Goal: Task Accomplishment & Management: Manage account settings

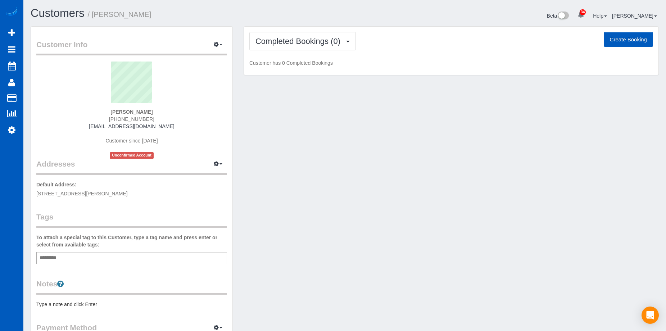
click at [632, 37] on button "Create Booking" at bounding box center [628, 39] width 49 height 15
select select "CO"
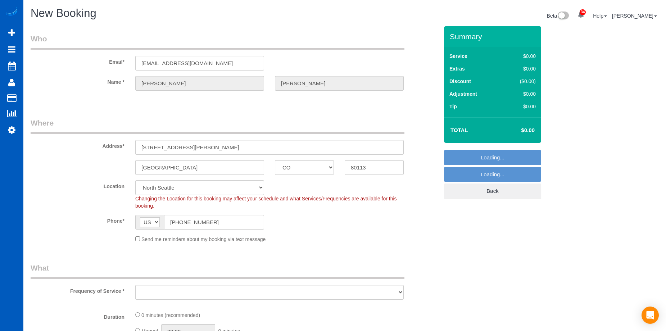
select select "object:4038"
select select "199"
click at [137, 241] on div "Send me reminders about my booking via text message" at bounding box center [269, 239] width 279 height 8
select select "object:4298"
select select "266"
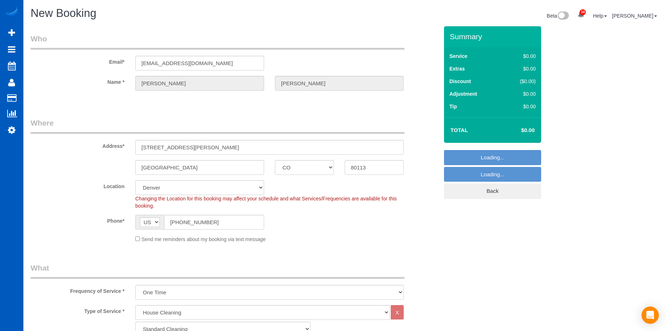
select select "object:4471"
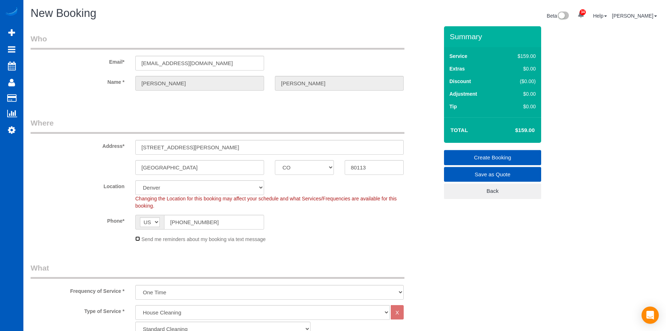
scroll to position [144, 0]
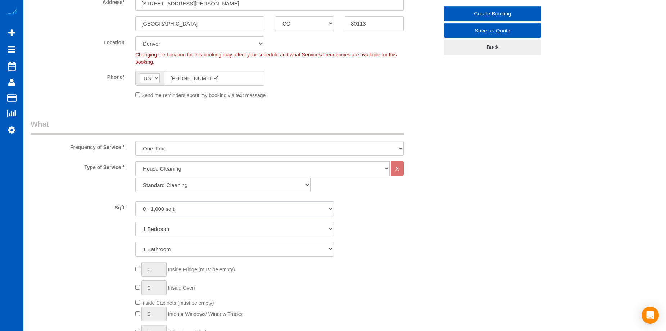
click at [226, 208] on select "0 - 1,000 sqft 1,001 - 1,500 sqft 1,501 - 2,000 sqft 2,001 - 2,500 sqft 2,501 -…" at bounding box center [234, 209] width 199 height 15
select select "1501"
click at [135, 202] on select "0 - 1,000 sqft 1,001 - 1,500 sqft 1,501 - 2,000 sqft 2,001 - 2,500 sqft 2,501 -…" at bounding box center [234, 209] width 199 height 15
click at [220, 232] on select "1 Bedroom 2 Bedrooms 3 Bedrooms 4 Bedrooms 5 Bedrooms 6 Bedrooms 7 Bedrooms" at bounding box center [234, 229] width 199 height 15
select select "2"
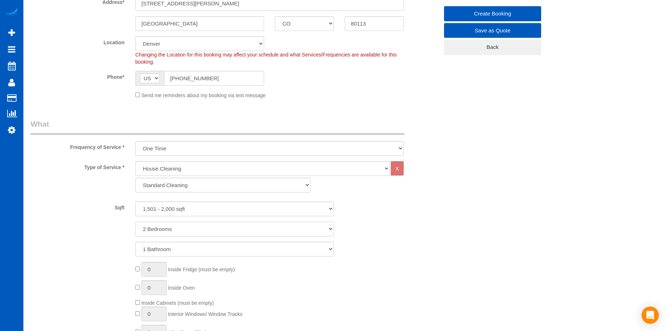
click at [135, 222] on select "1 Bedroom 2 Bedrooms 3 Bedrooms 4 Bedrooms 5 Bedrooms 6 Bedrooms 7 Bedrooms" at bounding box center [234, 229] width 199 height 15
click at [215, 243] on select "1 Bathroom 2 Bathrooms 3 Bathrooms 4 Bathrooms 5 Bathrooms 6 Bathrooms 7 Bathro…" at bounding box center [234, 249] width 199 height 15
select select "2"
click at [135, 242] on select "1 Bathroom 2 Bathrooms 3 Bathrooms 4 Bathrooms 5 Bathrooms 6 Bathrooms 7 Bathro…" at bounding box center [234, 249] width 199 height 15
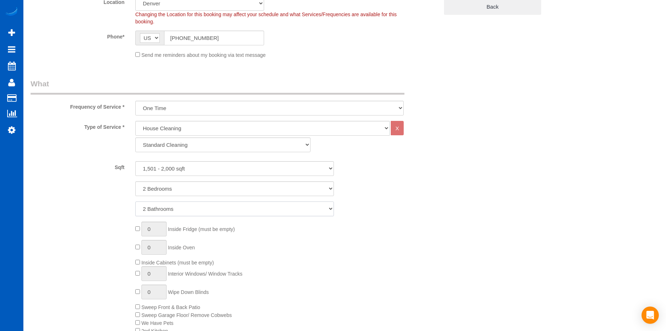
scroll to position [216, 0]
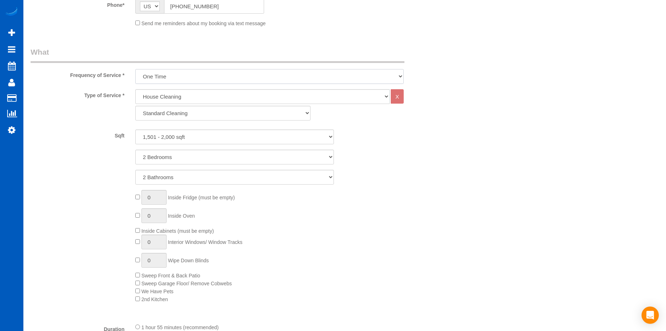
click at [261, 77] on select "One Time Weekly - 15.00% Every 2 Weeks - 10.00% Every 4 Weeks - 5.00% Every 2 M…" at bounding box center [269, 76] width 269 height 15
select select "object:4474"
click at [135, 69] on select "One Time Weekly - 15.00% Every 2 Weeks - 10.00% Every 4 Weeks - 5.00% Every 2 M…" at bounding box center [269, 76] width 269 height 15
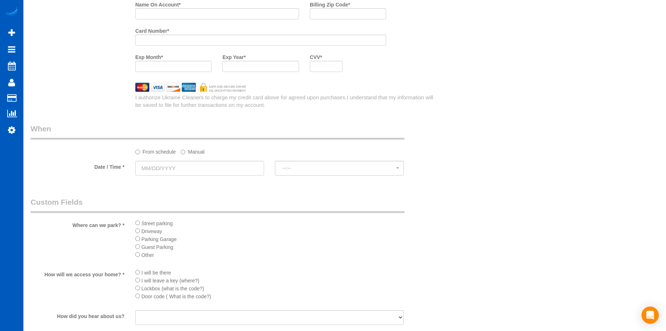
scroll to position [720, 0]
click at [226, 163] on input "text" at bounding box center [199, 167] width 129 height 15
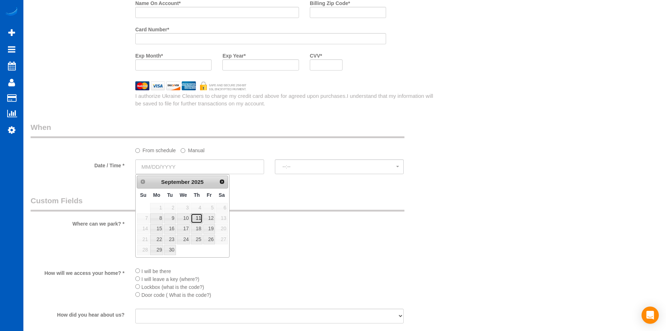
click at [197, 218] on link "11" at bounding box center [197, 219] width 12 height 10
type input "09/11/2025"
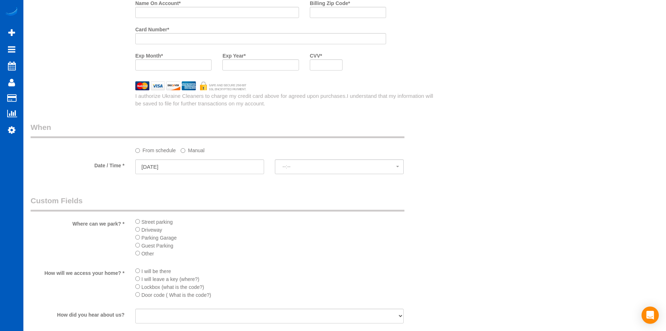
select select "spot17"
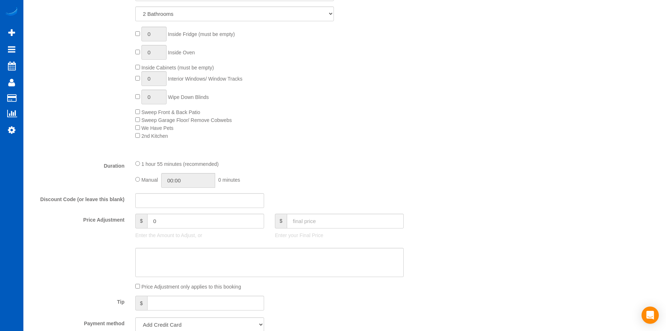
scroll to position [360, 0]
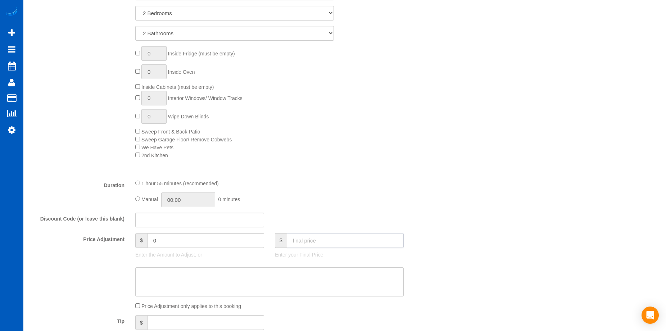
click at [320, 244] on input "text" at bounding box center [345, 240] width 117 height 15
type input "208.05"
click at [176, 268] on textarea at bounding box center [269, 283] width 269 height 30
type input "-28.5"
click at [202, 284] on textarea at bounding box center [269, 283] width 269 height 30
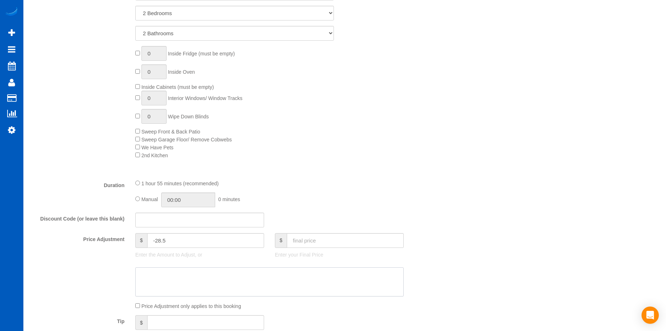
paste textarea "Not cleaning full home"
type textarea "Not cleaning full home"
click at [385, 156] on div "0 Inside Fridge (must be empty) 0 Inside Oven Inside Cabinets (must be empty) 0…" at bounding box center [287, 102] width 314 height 113
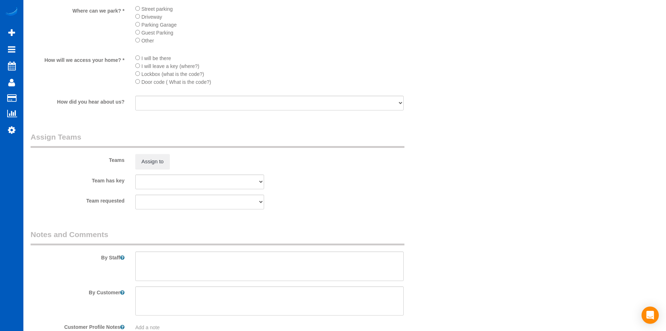
scroll to position [978, 0]
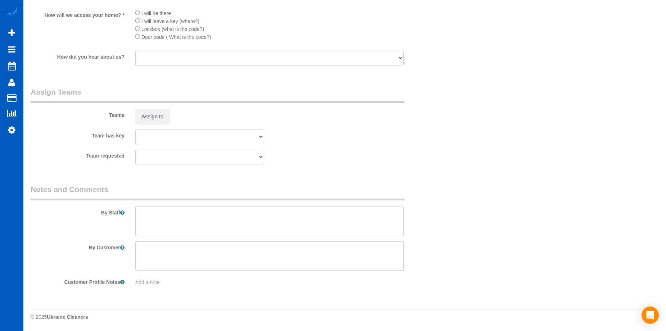
click at [216, 228] on textarea at bounding box center [269, 222] width 269 height 30
click at [290, 247] on textarea at bounding box center [269, 257] width 269 height 30
click at [283, 215] on textarea at bounding box center [269, 222] width 269 height 30
paste textarea "On the main floor, skip the bedrooms. Downstairs, only clean the bathroom, noth…"
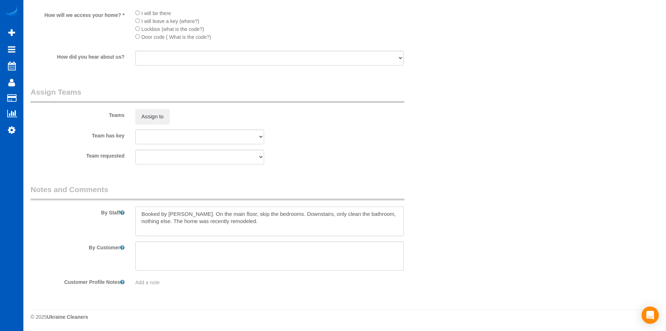
type textarea "Booked by Jade. On the main floor, skip the bedrooms. Downstairs, only clean th…"
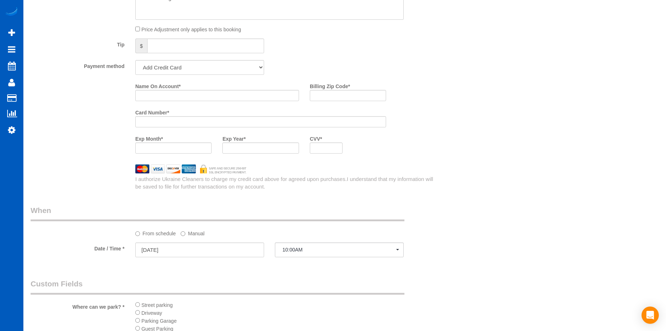
scroll to position [618, 0]
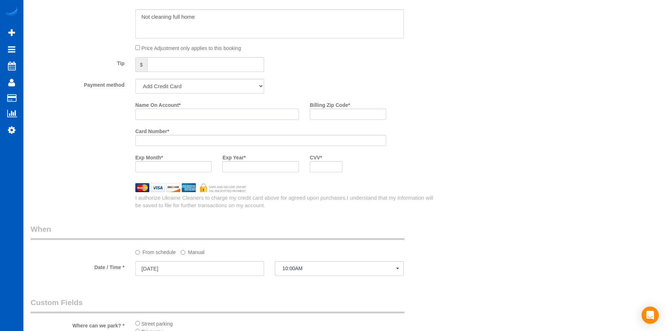
click at [187, 112] on input "Name On Account *" at bounding box center [217, 114] width 164 height 11
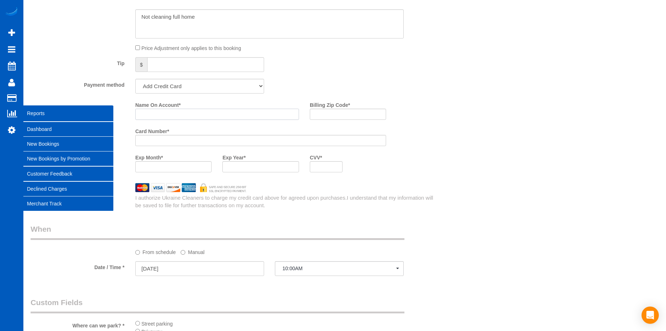
paste input "Derek Noll"
type input "Derek Noll"
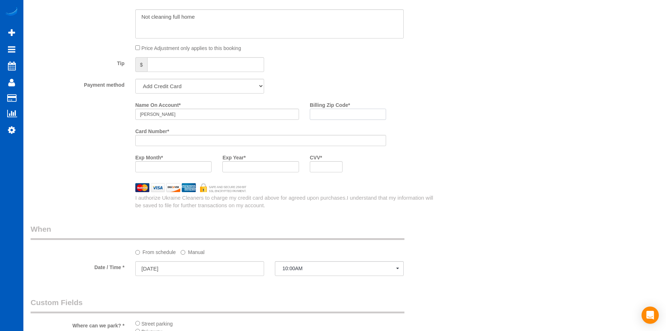
drag, startPoint x: 321, startPoint y: 111, endPoint x: 210, endPoint y: 135, distance: 113.8
click at [321, 111] on input "Billing Zip Code *" at bounding box center [348, 114] width 76 height 11
paste input "80113"
type input "80113"
click at [341, 170] on div at bounding box center [326, 166] width 33 height 11
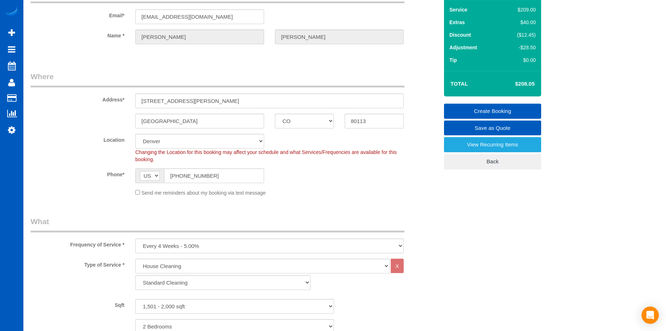
scroll to position [42, 0]
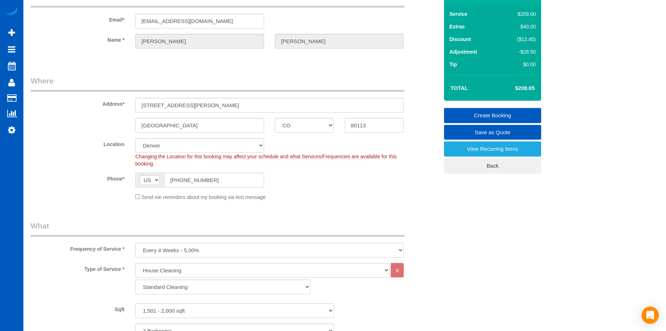
click at [485, 111] on link "Create Booking" at bounding box center [492, 115] width 97 height 15
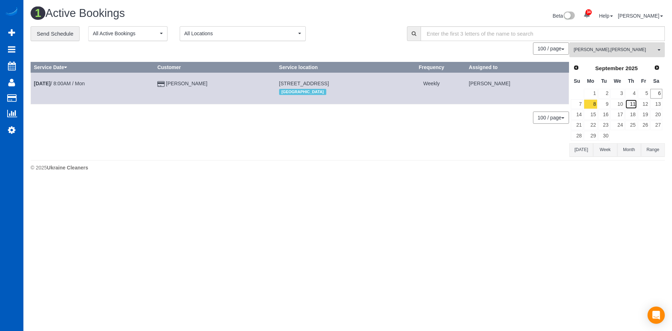
click at [636, 100] on link "11" at bounding box center [631, 104] width 12 height 10
click at [632, 48] on span "Miliena Shchokina , Tatiana Sitnik" at bounding box center [615, 50] width 82 height 6
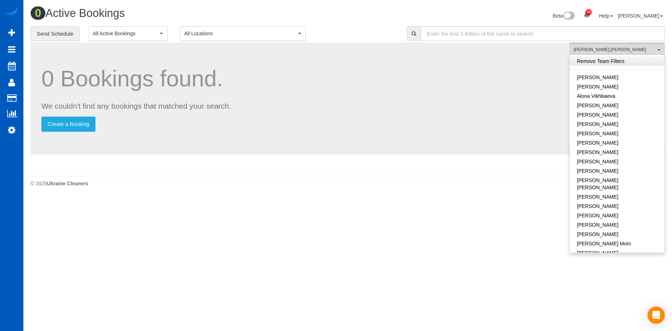
click at [624, 57] on link "Remove Team Filters" at bounding box center [617, 61] width 95 height 9
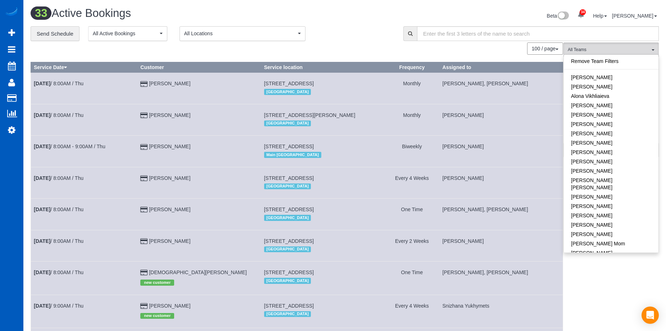
click at [354, 17] on div "Beta 34 Your Notifications You have 0 alerts × You have 3 to charge for 09/03/2…" at bounding box center [505, 16] width 320 height 19
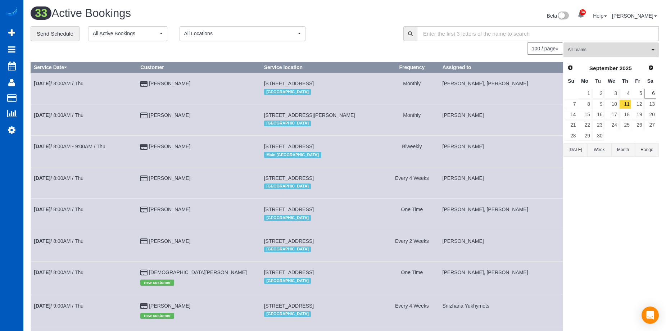
click at [592, 51] on span "All Teams" at bounding box center [609, 50] width 82 height 6
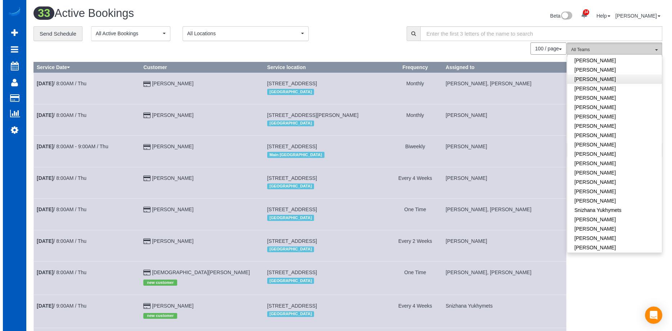
scroll to position [486, 0]
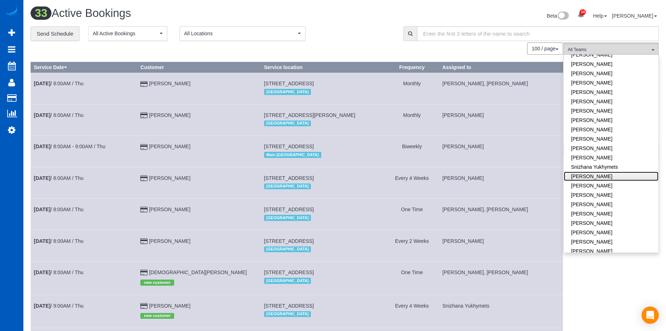
click at [613, 172] on link "Tamara Serdechna" at bounding box center [611, 176] width 95 height 9
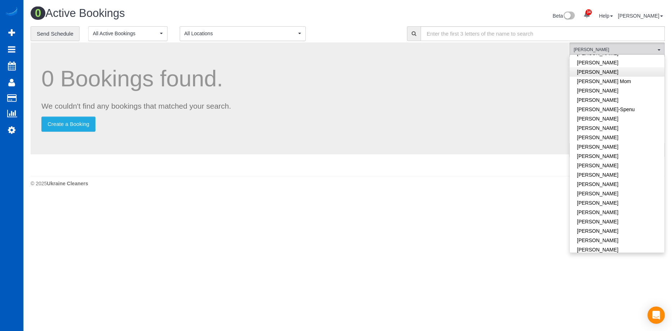
scroll to position [126, 0]
click at [624, 160] on link "Ivanna Markintovych" at bounding box center [617, 164] width 95 height 9
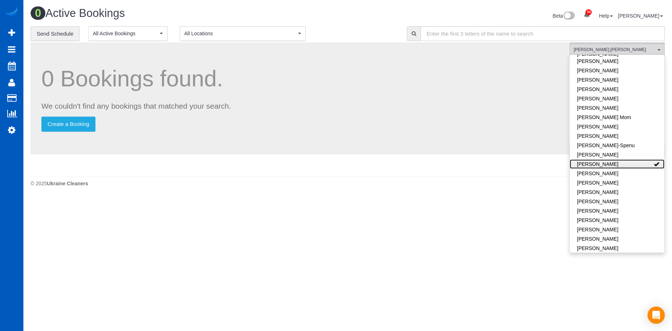
click at [647, 160] on link "Ivanna Markintovych" at bounding box center [617, 164] width 95 height 9
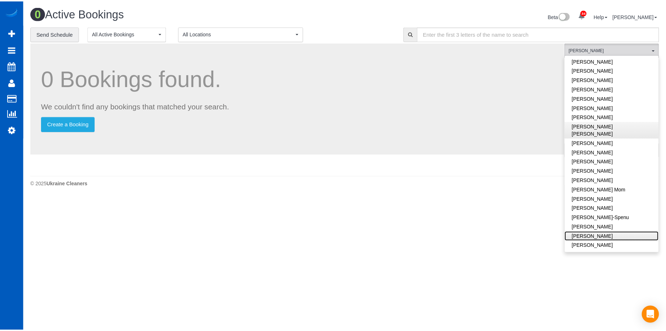
scroll to position [0, 0]
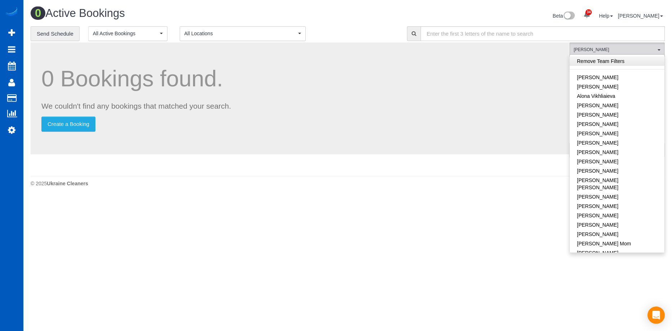
click at [620, 64] on link "Remove Team Filters" at bounding box center [617, 61] width 95 height 9
click at [338, 15] on h1 "0 Active Bookings" at bounding box center [187, 13] width 312 height 12
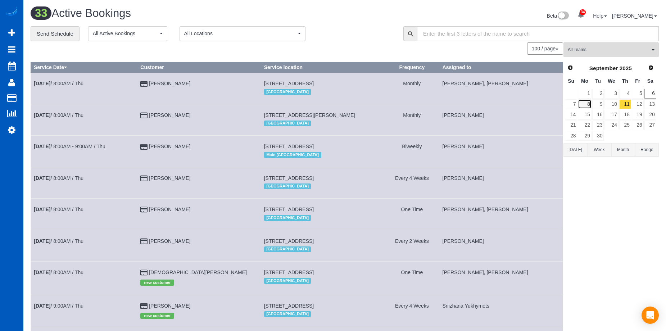
click at [591, 104] on link "8" at bounding box center [584, 104] width 13 height 10
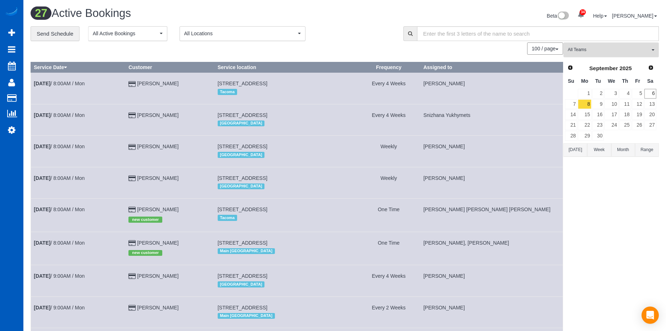
click at [614, 48] on span "All Teams" at bounding box center [609, 50] width 82 height 6
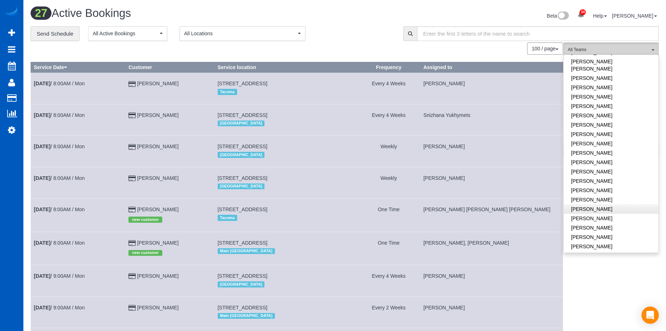
scroll to position [486, 0]
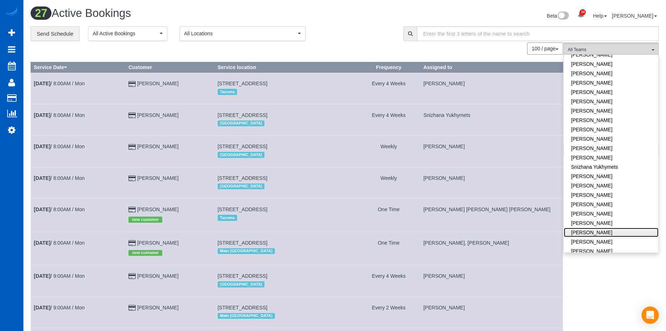
click at [626, 228] on link "Viktoriia Zhukovska" at bounding box center [611, 232] width 95 height 9
click at [622, 237] on link "Vira Zhukovska" at bounding box center [611, 241] width 95 height 9
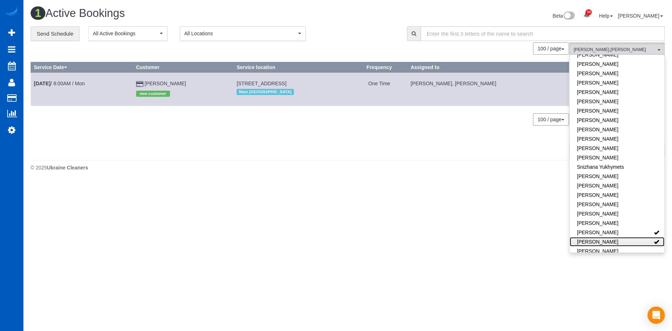
click at [622, 237] on link "Vira Zhukovska" at bounding box center [617, 241] width 95 height 9
click at [624, 228] on link "Viktoriia Zhukovska" at bounding box center [617, 232] width 95 height 9
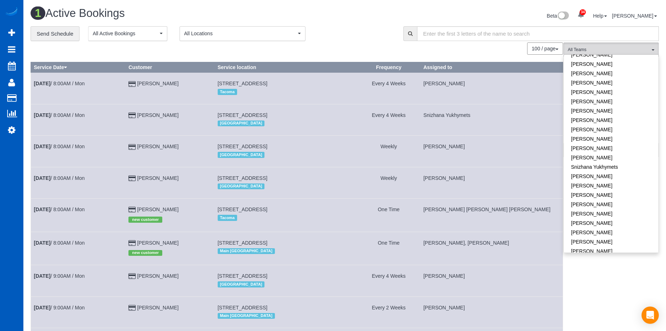
click at [362, 33] on div "**********" at bounding box center [212, 33] width 362 height 15
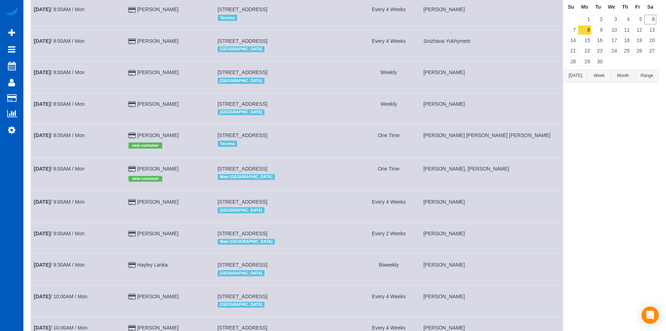
scroll to position [0, 0]
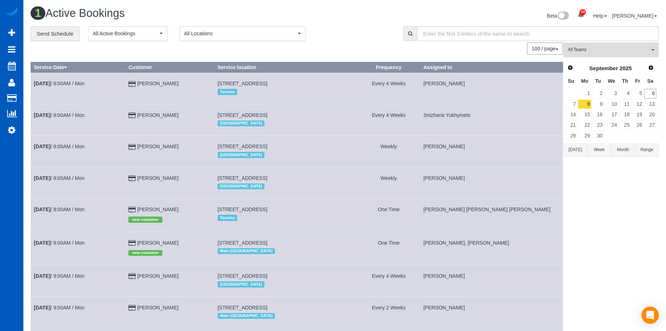
click at [593, 48] on span "All Teams" at bounding box center [609, 50] width 82 height 6
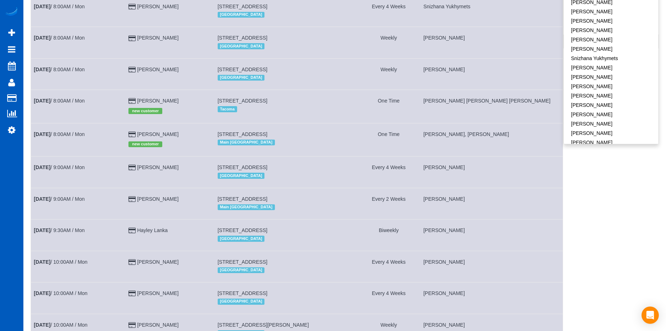
scroll to position [108, 0]
click at [600, 120] on link "Viktoriia Zhukovska" at bounding box center [611, 124] width 95 height 9
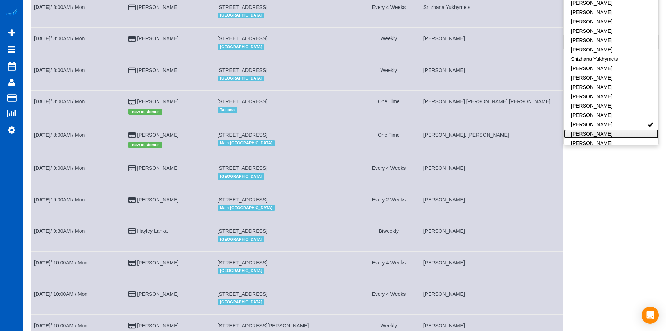
click at [598, 129] on link "Vira Zhukovska" at bounding box center [611, 133] width 95 height 9
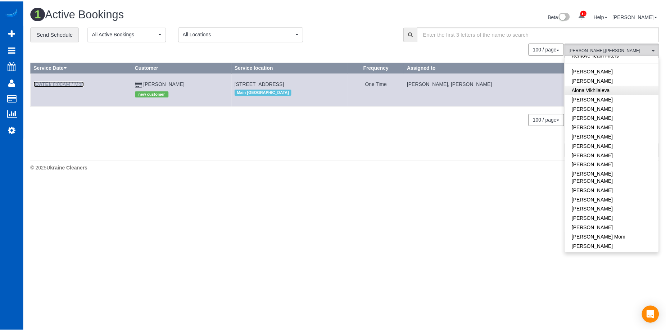
scroll to position [0, 0]
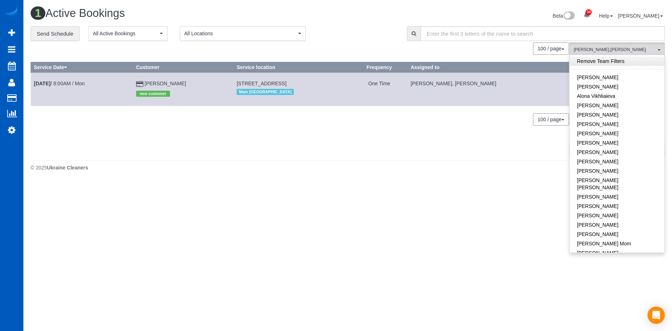
click at [600, 64] on link "Remove Team Filters" at bounding box center [617, 61] width 95 height 9
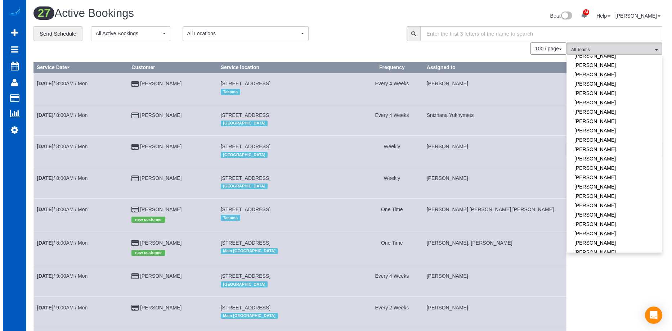
scroll to position [486, 0]
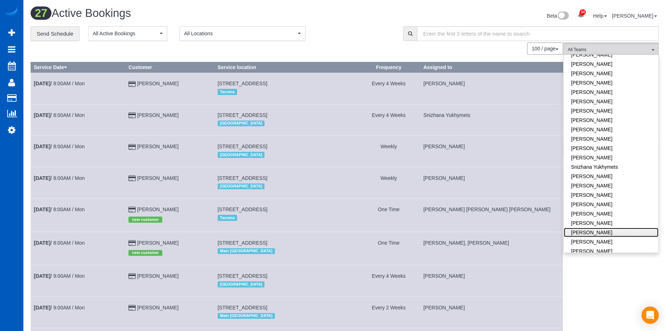
click at [605, 228] on link "Viktoriia Zhukovska" at bounding box center [611, 232] width 95 height 9
click at [603, 237] on link "Vira Zhukovska" at bounding box center [611, 241] width 95 height 9
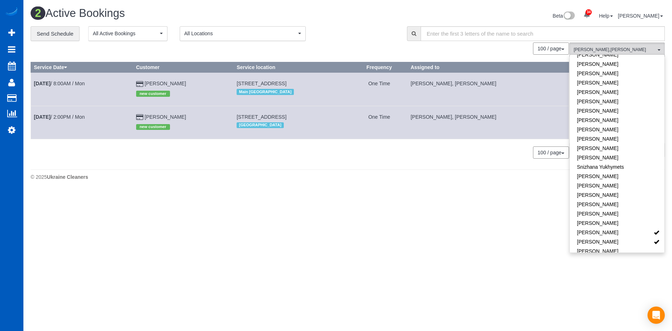
click at [394, 35] on div "**********" at bounding box center [213, 33] width 365 height 15
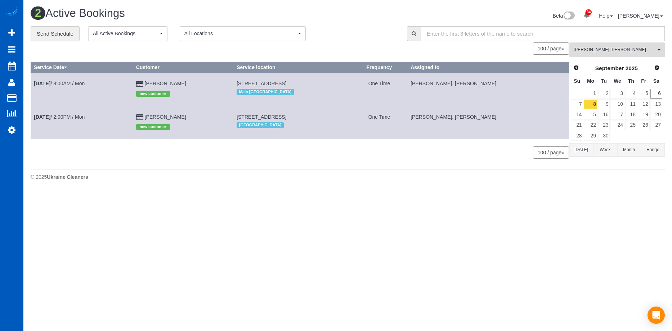
click at [617, 51] on span "Viktoriia Zhukovska , Vira Zhukovska" at bounding box center [615, 50] width 82 height 6
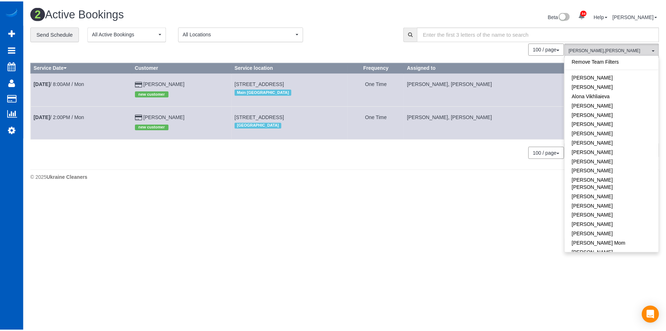
scroll to position [0, 0]
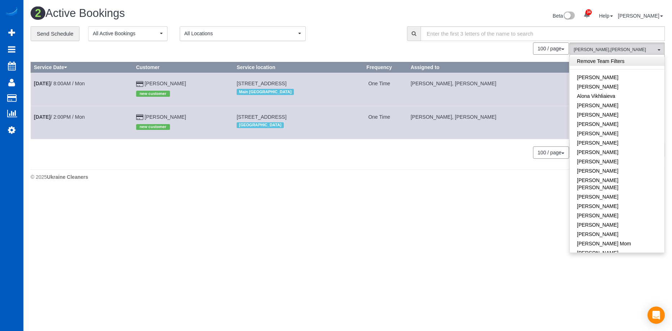
click at [626, 64] on link "Remove Team Filters" at bounding box center [617, 61] width 95 height 9
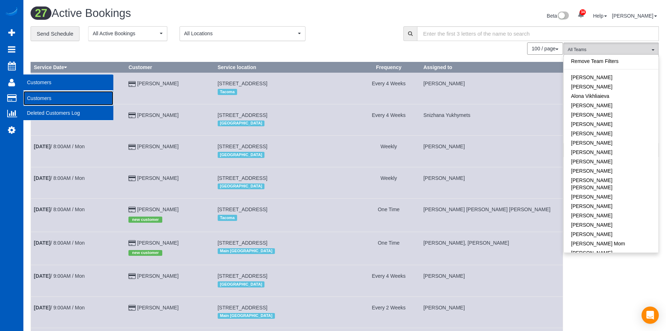
click at [33, 95] on link "Customers" at bounding box center [68, 98] width 90 height 14
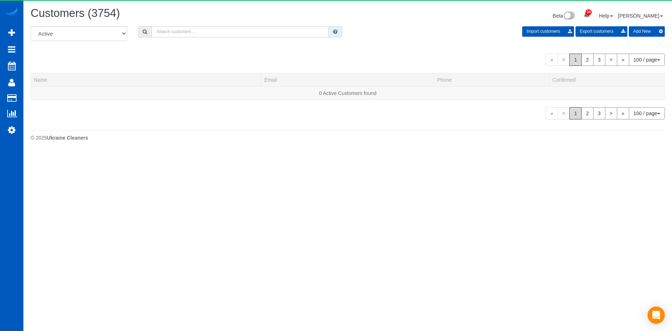
click at [179, 33] on input "text" at bounding box center [240, 31] width 177 height 11
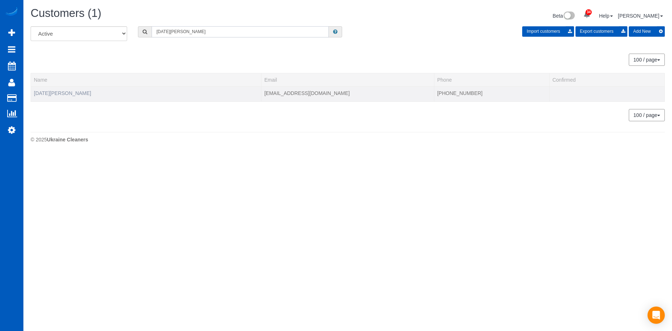
type input "Noel Jarosch"
click at [58, 93] on link "Noel Jarosch" at bounding box center [62, 93] width 57 height 6
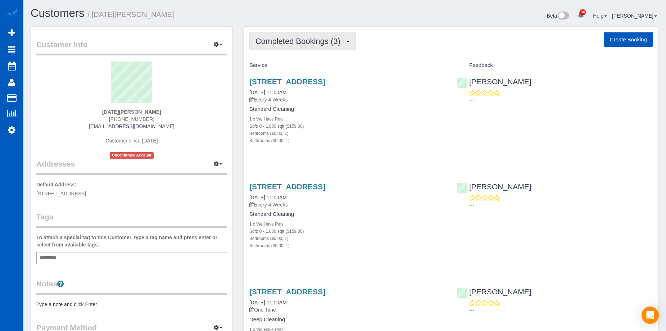
drag, startPoint x: 312, startPoint y: 36, endPoint x: 309, endPoint y: 41, distance: 6.0
click at [312, 36] on button "Completed Bookings (3)" at bounding box center [303, 41] width 107 height 18
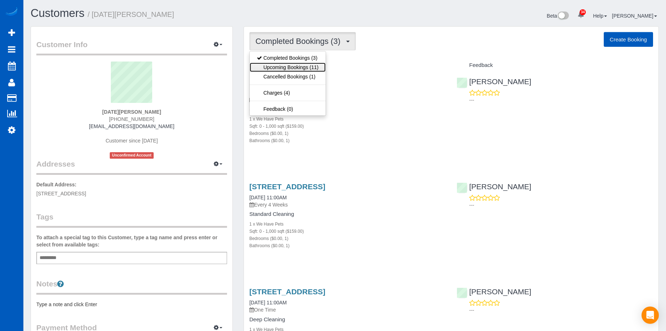
click at [296, 65] on link "Upcoming Bookings (11)" at bounding box center [288, 67] width 76 height 9
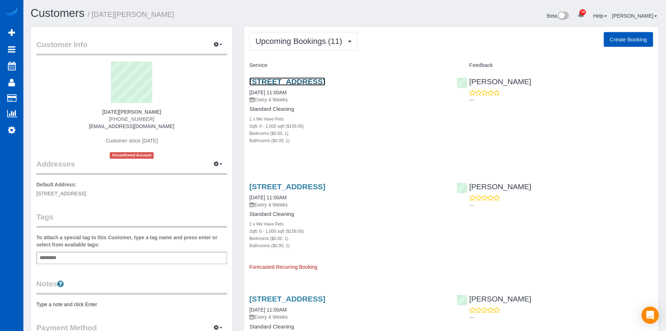
click at [302, 80] on link "411 Se 14th Ave, 409, Portland, OR 97214" at bounding box center [288, 81] width 76 height 8
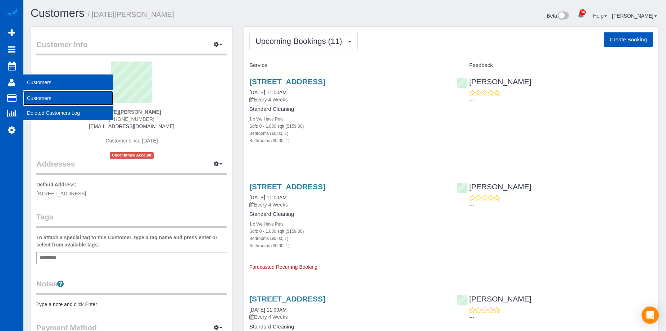
click at [34, 95] on link "Customers" at bounding box center [68, 98] width 90 height 14
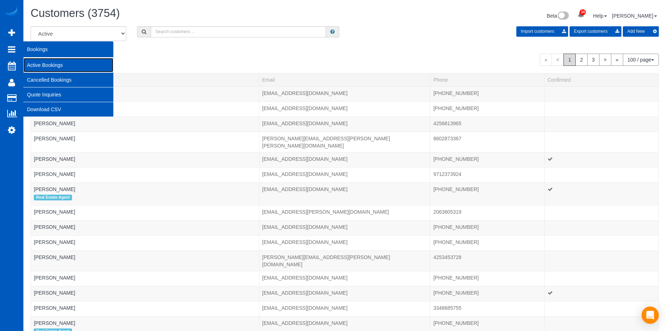
click at [37, 62] on link "Active Bookings" at bounding box center [68, 65] width 90 height 14
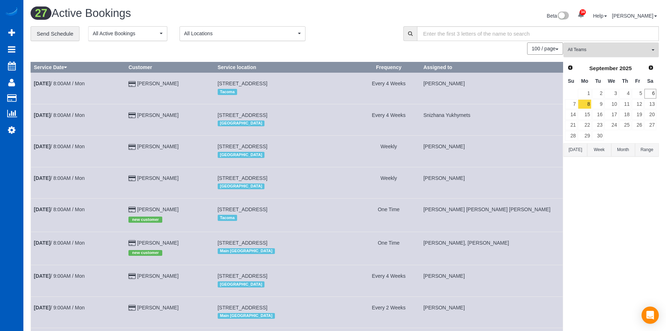
click at [612, 48] on span "All Teams" at bounding box center [609, 50] width 82 height 6
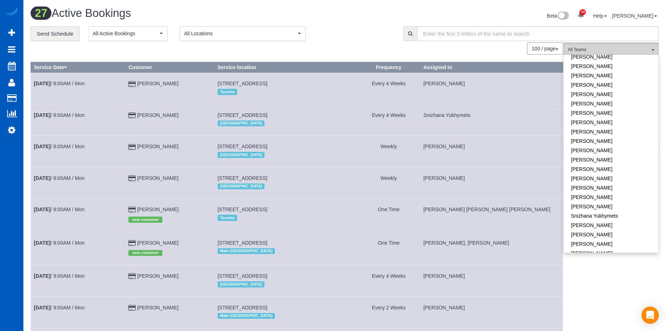
scroll to position [468, 0]
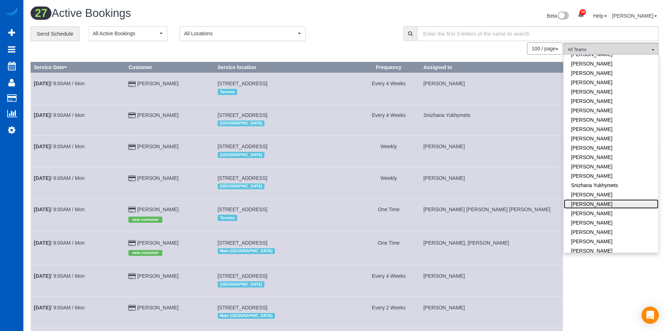
click at [610, 199] on link "[PERSON_NAME]" at bounding box center [611, 203] width 95 height 9
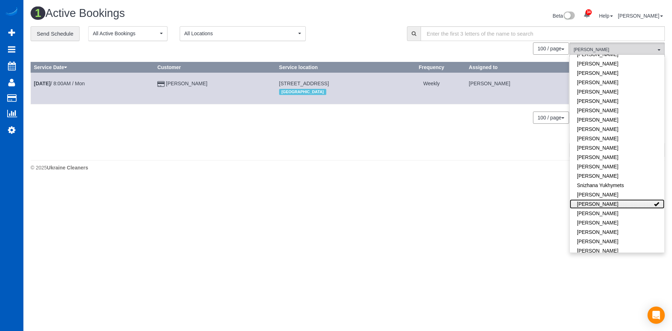
click at [637, 199] on link "[PERSON_NAME]" at bounding box center [617, 203] width 95 height 9
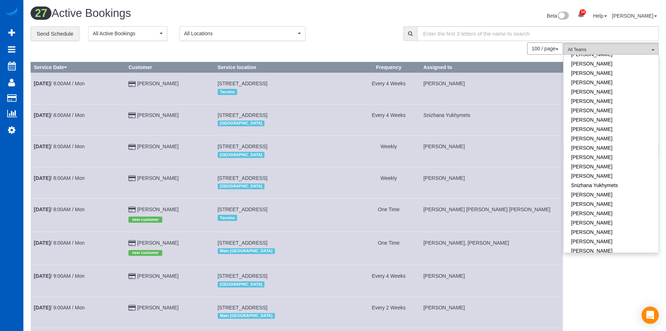
click at [365, 19] on div "Beta 34 Your Notifications You have 0 alerts × You have 3 to charge for 09/03/2…" at bounding box center [505, 16] width 320 height 19
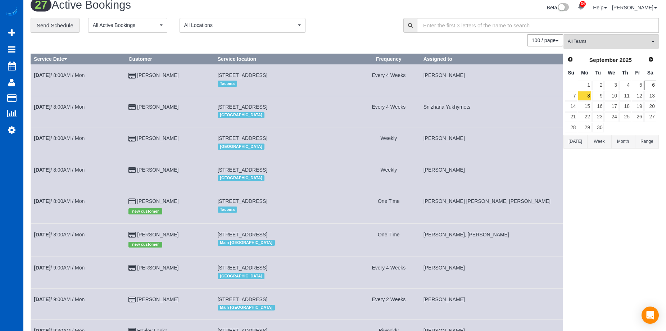
scroll to position [0, 0]
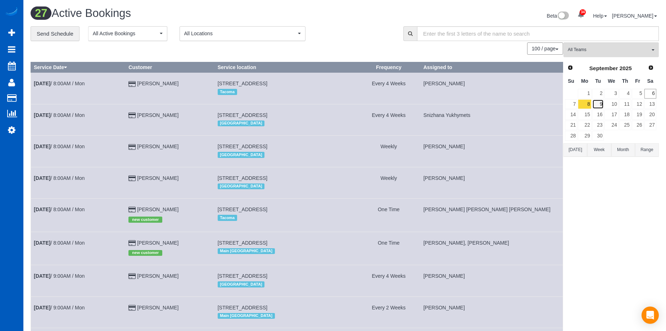
click at [597, 106] on link "9" at bounding box center [599, 104] width 12 height 10
click at [584, 103] on link "8" at bounding box center [584, 104] width 13 height 10
click at [11, 63] on icon at bounding box center [12, 66] width 8 height 9
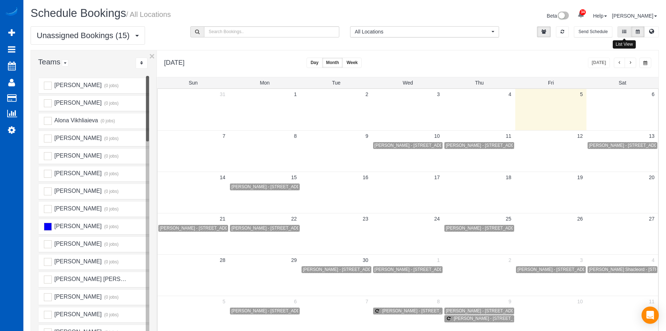
click at [630, 34] on button at bounding box center [625, 31] width 14 height 11
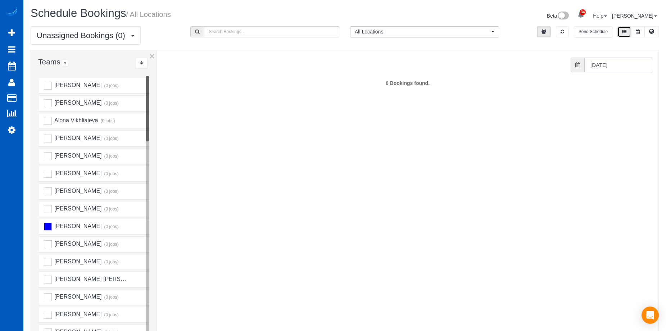
click at [602, 63] on input "09/01/2025" at bounding box center [619, 65] width 69 height 15
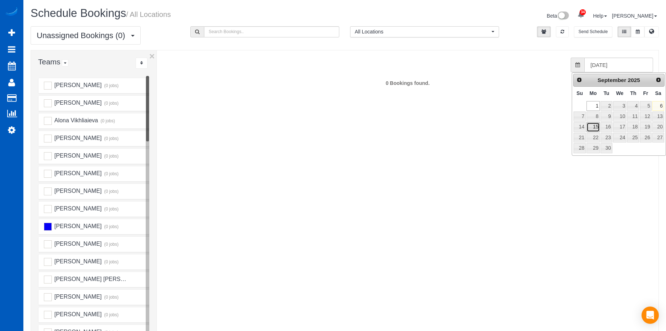
click at [593, 127] on link "15" at bounding box center [593, 127] width 13 height 10
type input "09/15/2025"
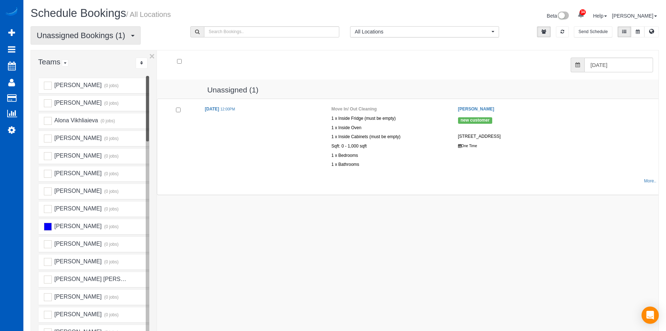
click at [128, 35] on span "Unassigned Bookings (1)" at bounding box center [83, 35] width 92 height 9
click at [73, 50] on link "All Bookings" at bounding box center [69, 52] width 76 height 9
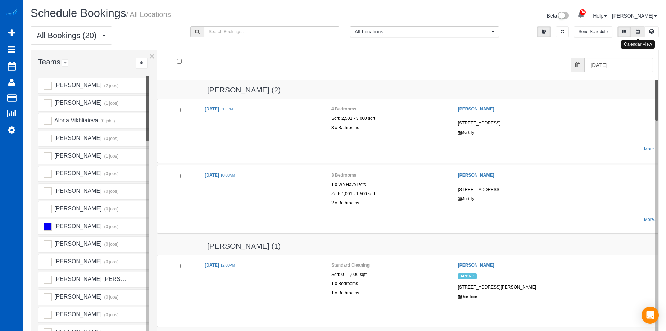
click at [641, 30] on button at bounding box center [638, 31] width 13 height 11
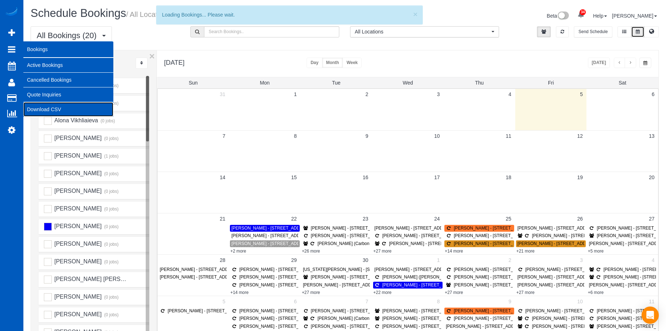
click at [50, 109] on link "Download CSV" at bounding box center [68, 109] width 90 height 14
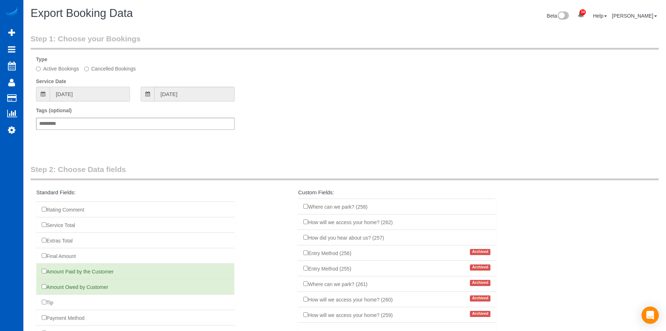
click at [102, 94] on input "08/07/2025" at bounding box center [90, 94] width 80 height 15
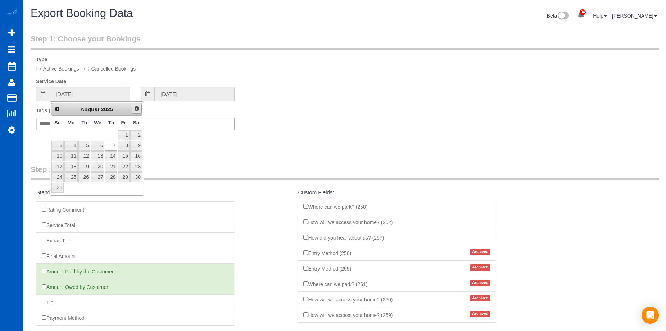
click at [137, 108] on span "Next" at bounding box center [137, 109] width 6 height 6
click at [104, 133] on link "3" at bounding box center [98, 135] width 14 height 10
type input "09/03/2025"
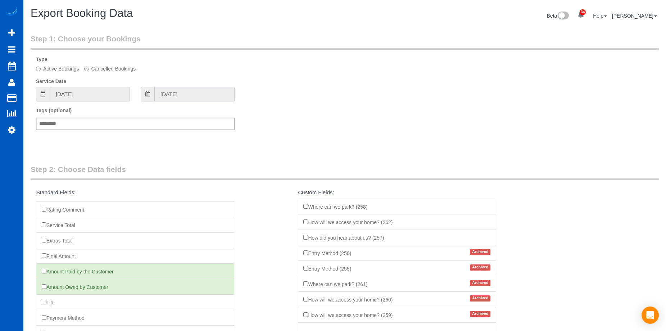
click at [163, 92] on input "09/03/2025" at bounding box center [194, 94] width 80 height 15
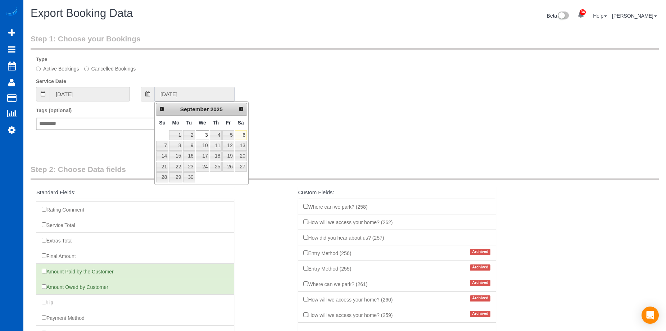
click at [164, 91] on input "09/03/2025" at bounding box center [194, 94] width 80 height 15
click at [253, 72] on div "Active Bookings Cancelled Bookings" at bounding box center [345, 69] width 629 height 8
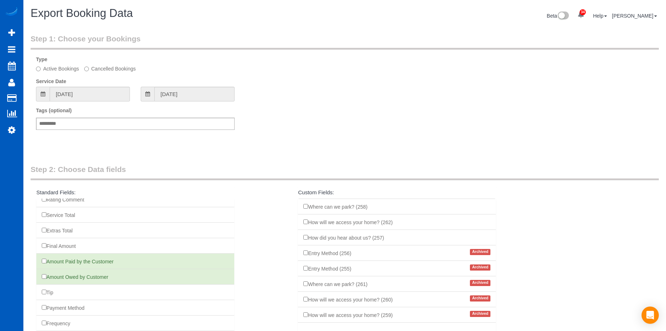
scroll to position [252, 0]
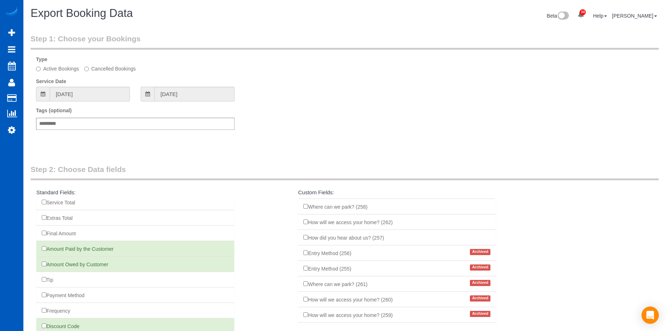
click at [44, 246] on li "Amount Paid by the Customer" at bounding box center [135, 249] width 198 height 16
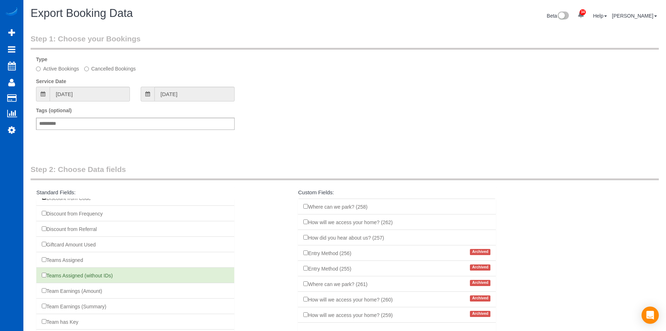
scroll to position [396, 0]
click at [41, 260] on li "Teams Assigned" at bounding box center [135, 260] width 198 height 16
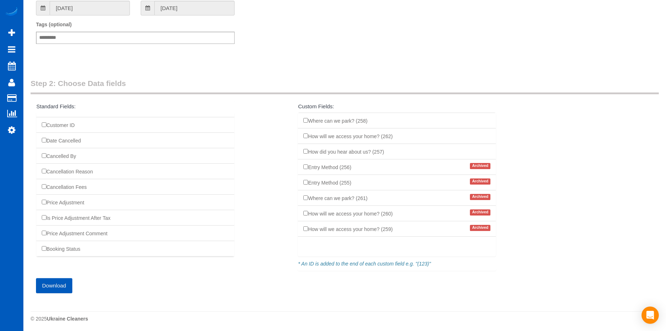
scroll to position [88, 0]
click at [65, 284] on button "Download" at bounding box center [54, 284] width 36 height 15
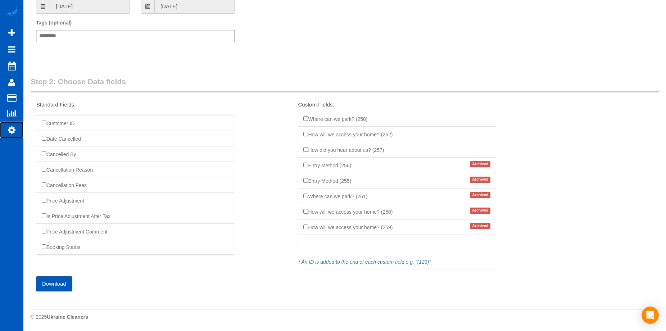
click at [12, 126] on icon at bounding box center [12, 130] width 8 height 9
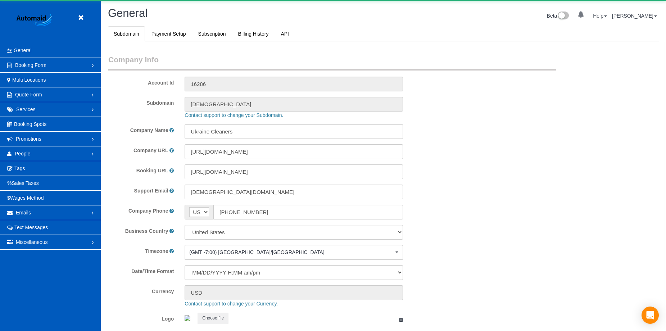
select select "1"
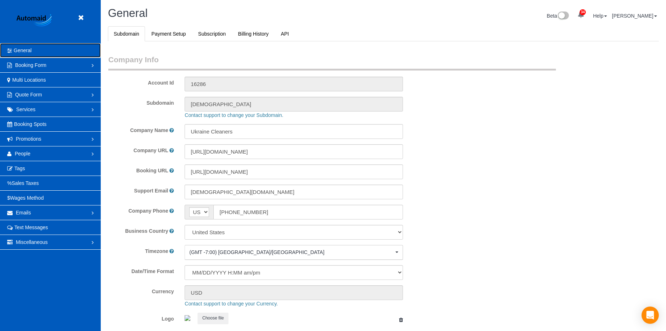
click at [30, 48] on span "General" at bounding box center [23, 51] width 18 height 6
click at [283, 30] on link "API" at bounding box center [285, 33] width 20 height 15
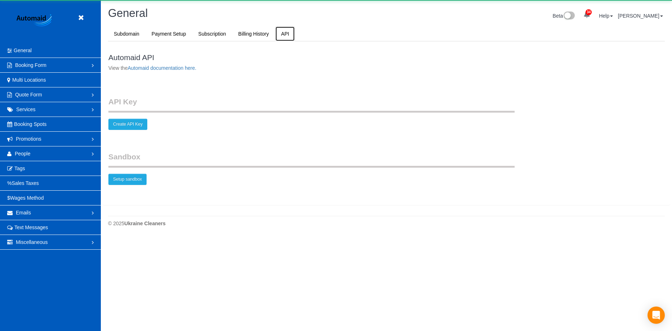
scroll to position [272, 672]
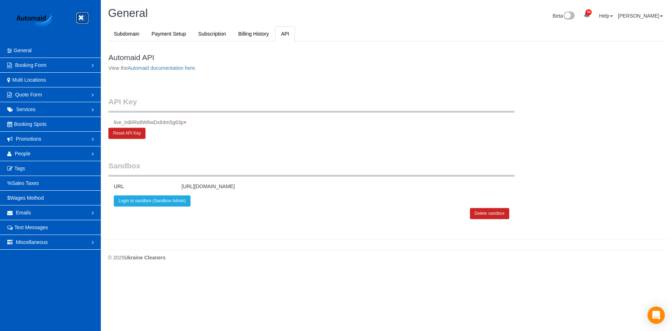
click at [83, 15] on icon at bounding box center [80, 17] width 9 height 9
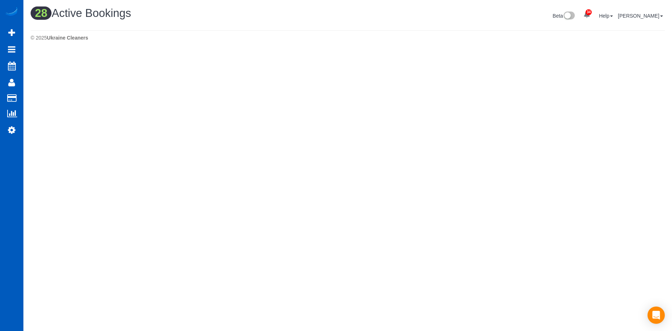
scroll to position [1025, 666]
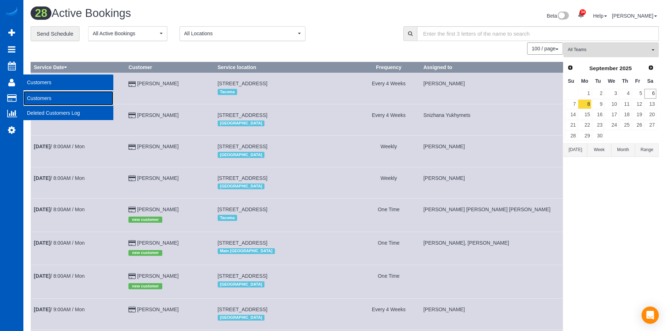
click at [43, 100] on link "Customers" at bounding box center [68, 98] width 90 height 14
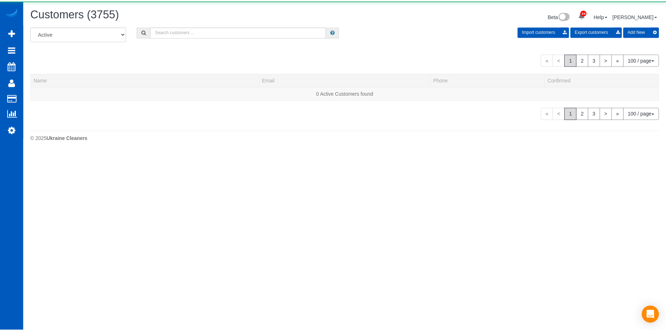
scroll to position [152, 672]
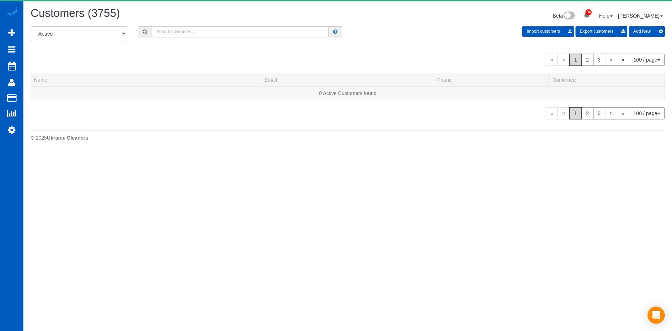
click at [183, 33] on input "text" at bounding box center [240, 31] width 177 height 11
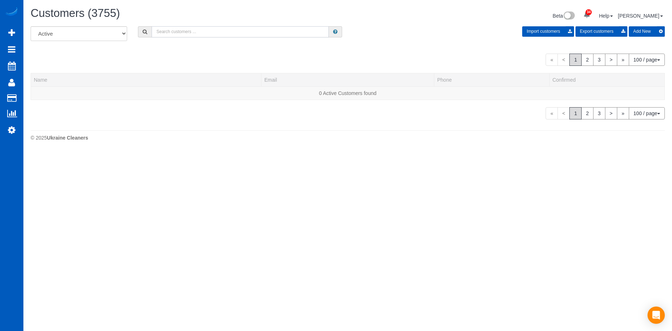
paste input "[EMAIL_ADDRESS][DOMAIN_NAME]"
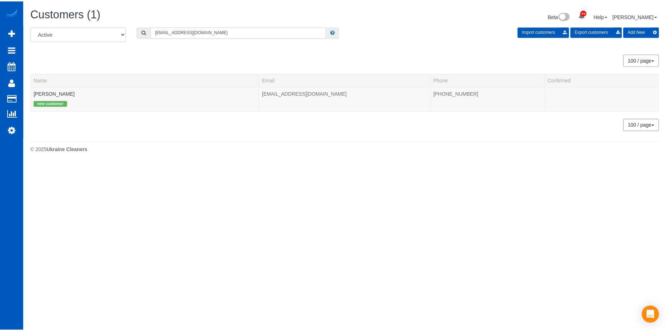
scroll to position [35842, 35334]
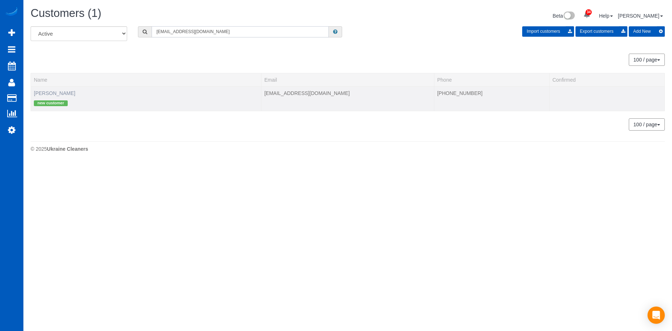
type input "[EMAIL_ADDRESS][DOMAIN_NAME]"
click at [47, 93] on link "Pat Karpf" at bounding box center [54, 93] width 41 height 6
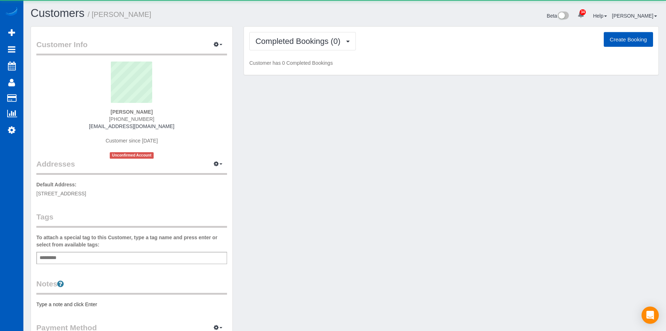
scroll to position [407, 666]
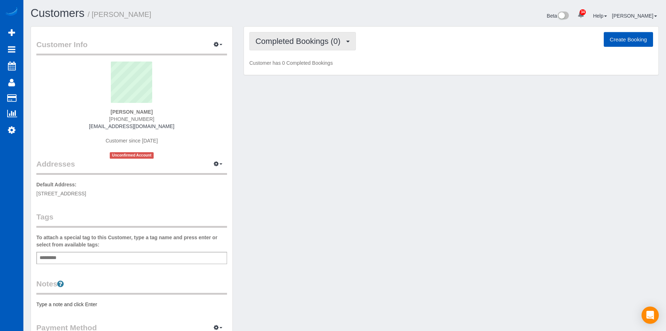
click at [311, 38] on span "Completed Bookings (0)" at bounding box center [300, 41] width 89 height 9
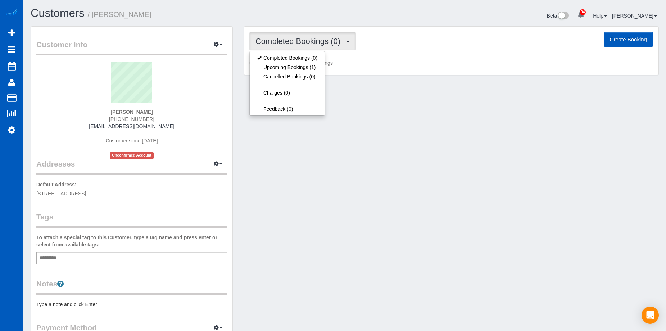
click at [311, 38] on span "Completed Bookings (0)" at bounding box center [300, 41] width 89 height 9
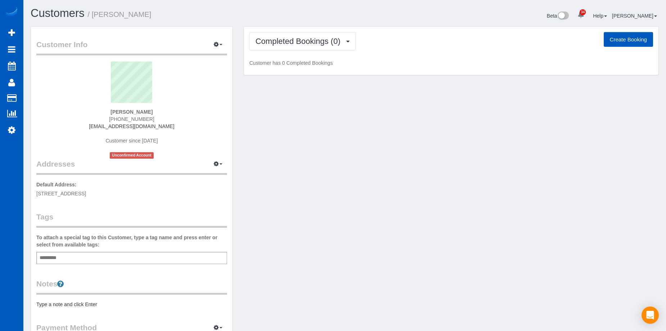
click at [639, 37] on button "Create Booking" at bounding box center [628, 39] width 49 height 15
select select "WA"
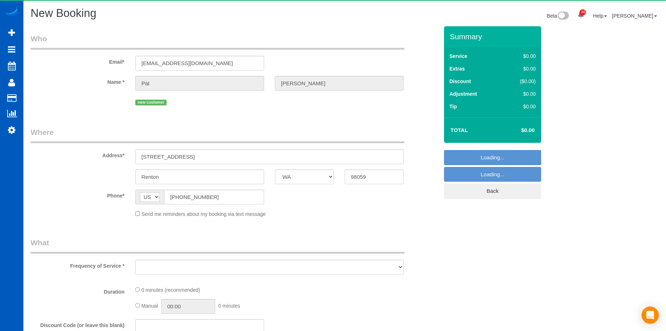
scroll to position [907, 666]
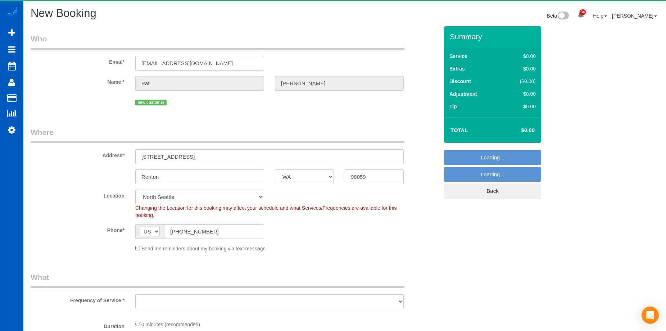
select select "string:fspay-2aeb872a-092c-40f3-b3e9-5bd2cd243b56"
select select "199"
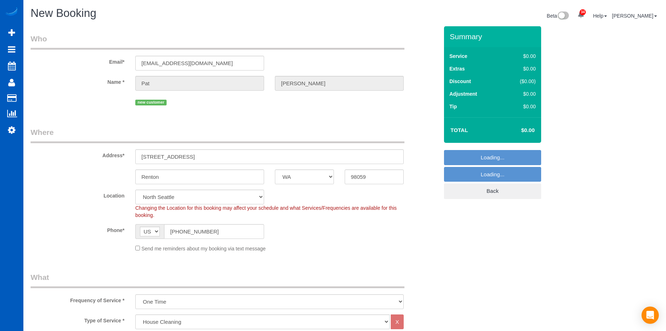
select select "object:18401"
select select "69"
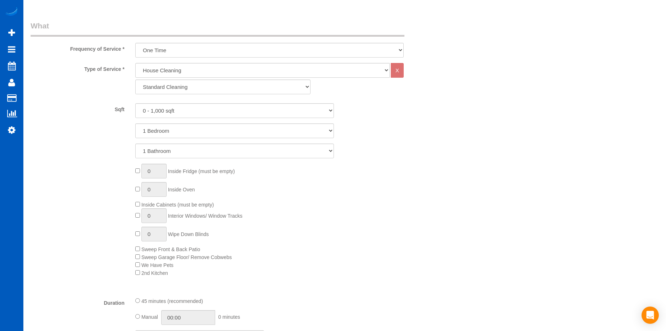
scroll to position [252, 0]
click at [218, 45] on select "One Time Weekly - 15.00% Every 2 Weeks - 10.00% Every 4 Weeks - 5.00% Every 2 M…" at bounding box center [269, 49] width 269 height 15
select select "object:18409"
click at [135, 42] on select "One Time Weekly - 15.00% Every 2 Weeks - 10.00% Every 4 Weeks - 5.00% Every 2 M…" at bounding box center [269, 49] width 269 height 15
click at [205, 111] on select "0 - 1,000 sqft 1,001 - 1,500 sqft 1,501 - 2,000 sqft 2,001 - 2,500 sqft 2,501 -…" at bounding box center [234, 110] width 199 height 15
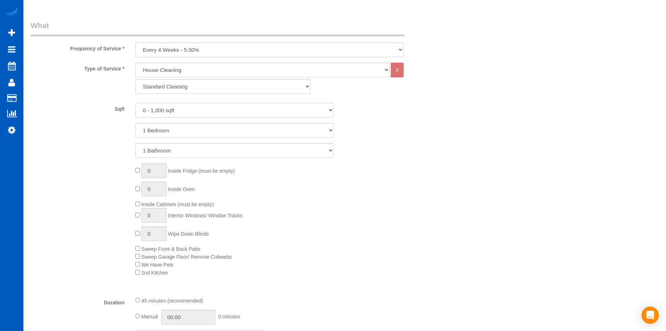
select select "1001"
click at [135, 103] on select "0 - 1,000 sqft 1,001 - 1,500 sqft 1,501 - 2,000 sqft 2,001 - 2,500 sqft 2,501 -…" at bounding box center [234, 110] width 199 height 15
click at [207, 132] on select "1 Bedroom 2 Bedrooms 3 Bedrooms 4 Bedrooms 5 Bedrooms 6 Bedrooms 7 Bedrooms" at bounding box center [234, 130] width 199 height 15
select select "3"
click at [135, 123] on select "1 Bedroom 2 Bedrooms 3 Bedrooms 4 Bedrooms 5 Bedrooms 6 Bedrooms 7 Bedrooms" at bounding box center [234, 130] width 199 height 15
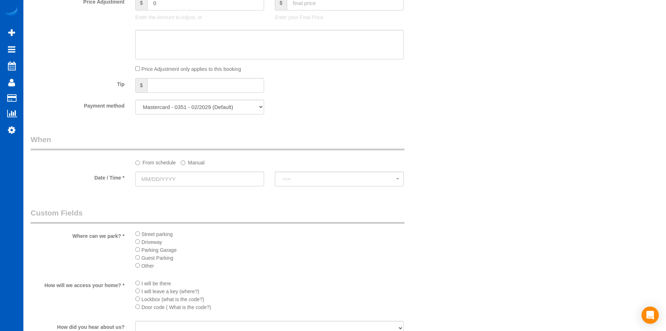
scroll to position [684, 0]
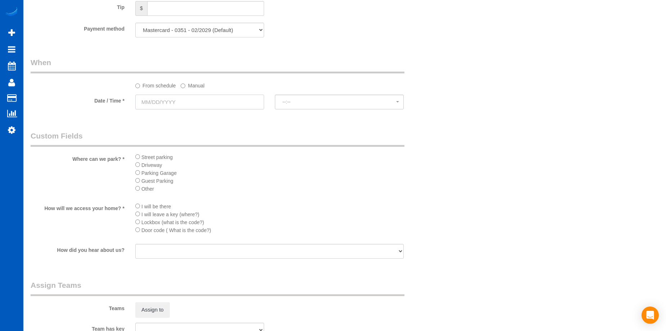
click at [244, 106] on input "text" at bounding box center [199, 102] width 129 height 15
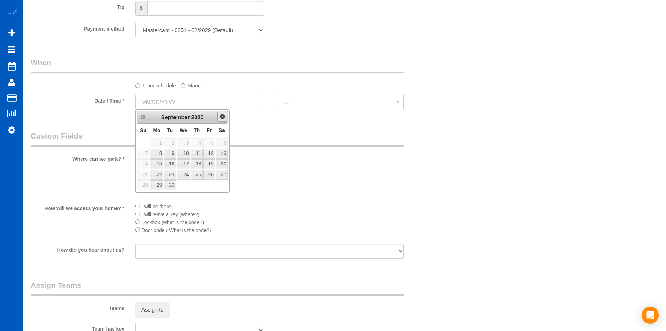
click at [222, 117] on span "Next" at bounding box center [223, 117] width 6 height 6
click at [161, 153] on link "6" at bounding box center [156, 154] width 13 height 10
type input "[DATE]"
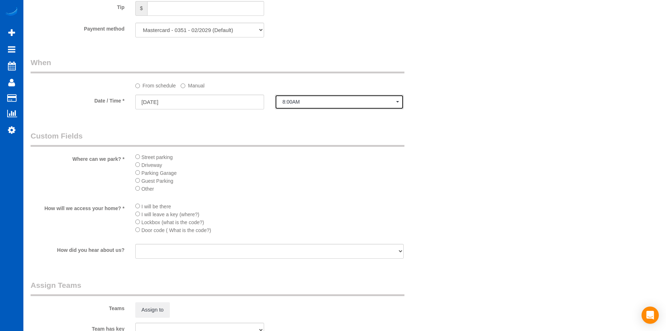
click at [302, 99] on span "8:00AM" at bounding box center [340, 102] width 114 height 6
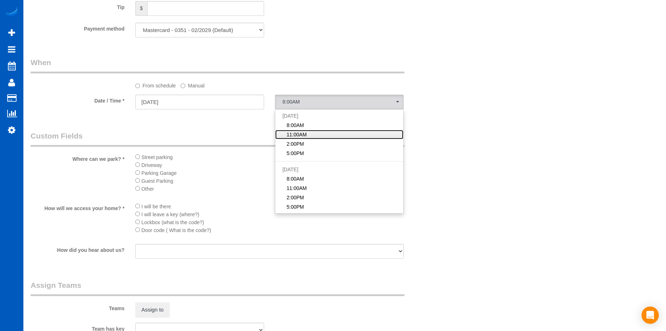
click at [295, 134] on span "11:00AM" at bounding box center [297, 134] width 20 height 7
select select "spot28"
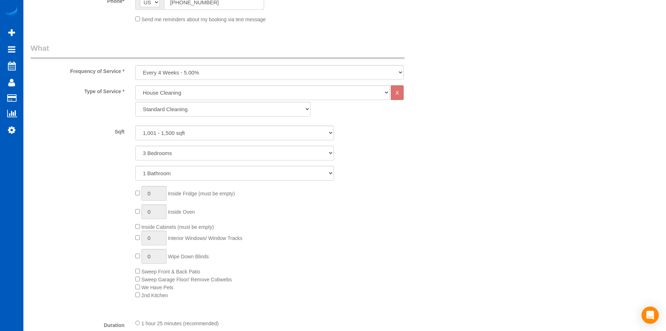
scroll to position [373, 0]
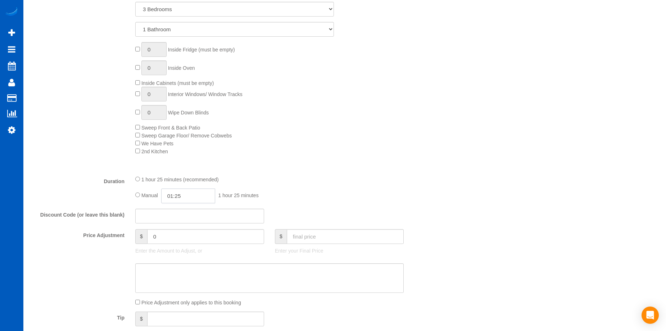
click at [190, 198] on input "01:25" at bounding box center [188, 196] width 54 height 15
type input "04:00"
click at [175, 245] on li "04:00" at bounding box center [180, 247] width 32 height 9
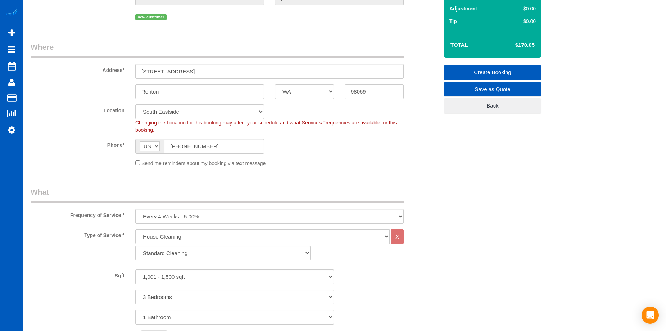
select select "spot48"
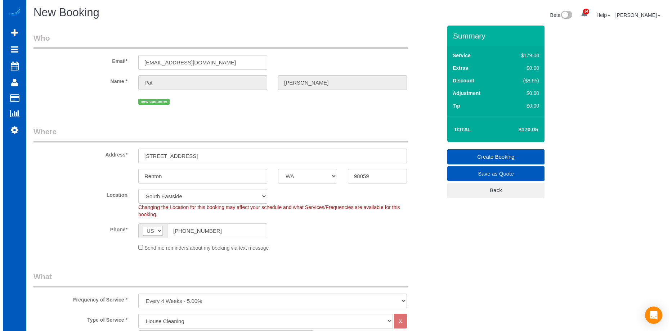
scroll to position [0, 0]
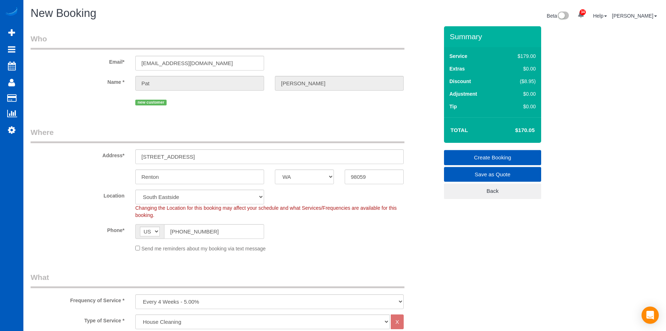
click at [464, 156] on link "Create Booking" at bounding box center [492, 157] width 97 height 15
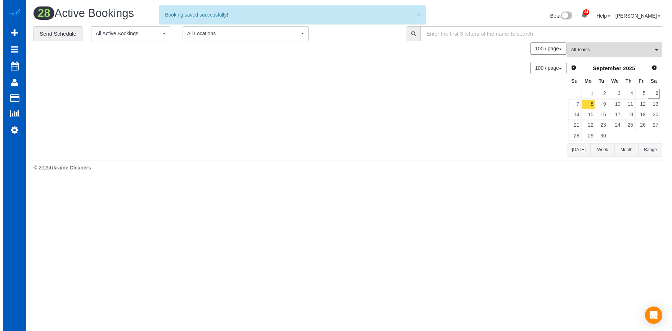
scroll to position [1025, 666]
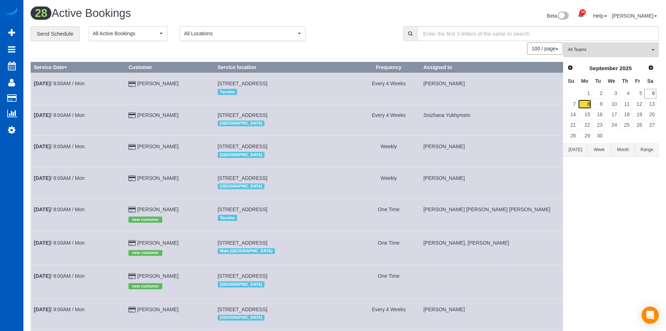
click at [585, 100] on link "8" at bounding box center [584, 104] width 13 height 10
click at [580, 47] on span "All Teams" at bounding box center [609, 50] width 82 height 6
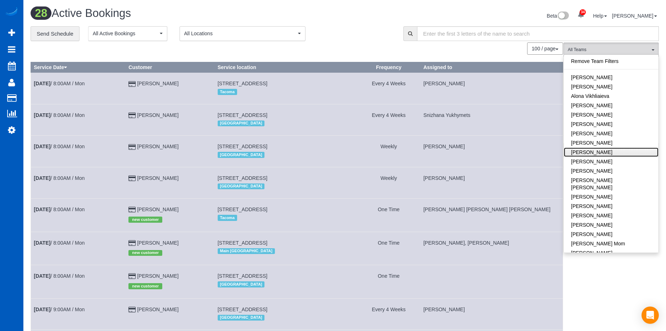
click at [616, 151] on link "[PERSON_NAME]" at bounding box center [611, 152] width 95 height 9
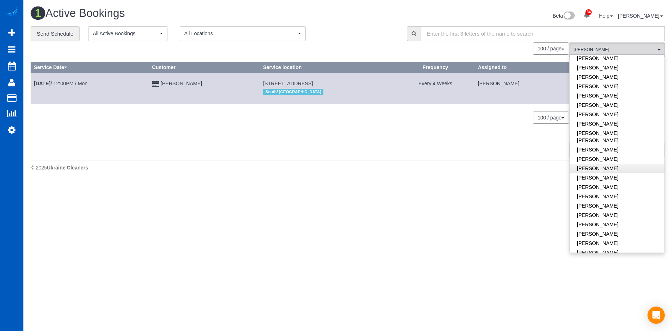
scroll to position [288, 0]
click at [628, 111] on link "[PERSON_NAME]" at bounding box center [617, 114] width 95 height 9
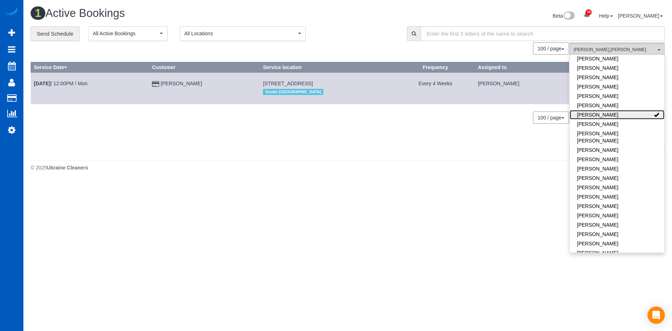
click at [628, 111] on link "[PERSON_NAME]" at bounding box center [617, 114] width 95 height 9
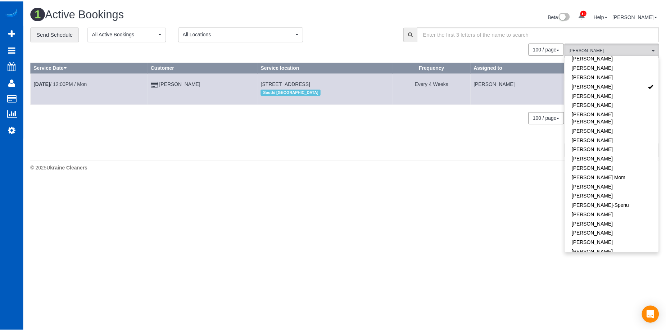
scroll to position [0, 0]
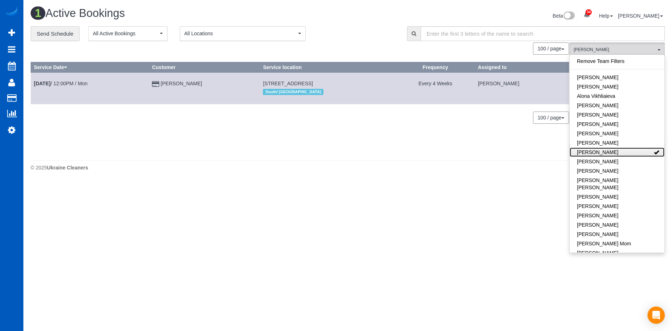
click at [630, 151] on link "[PERSON_NAME]" at bounding box center [617, 152] width 95 height 9
click at [319, 16] on h1 "1 Active Bookings" at bounding box center [187, 13] width 312 height 12
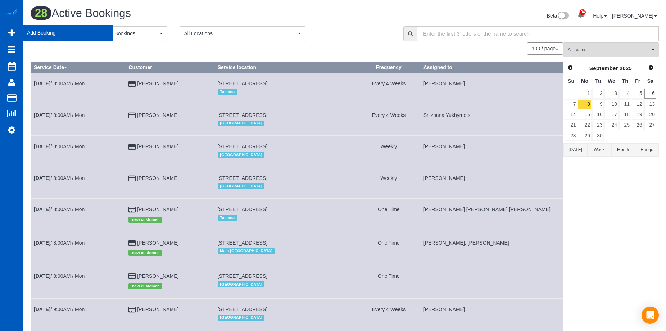
scroll to position [1025, 666]
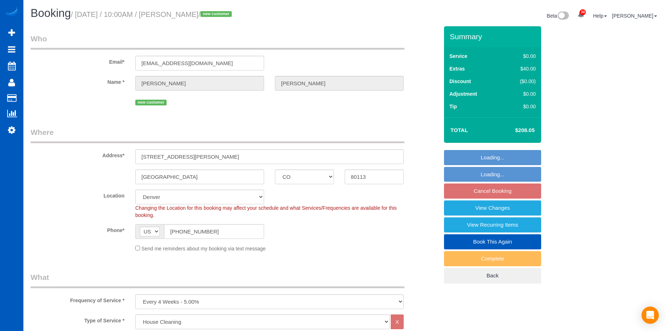
select select "CO"
select select "199"
select select "object:1094"
select select "spot1"
select select "1501"
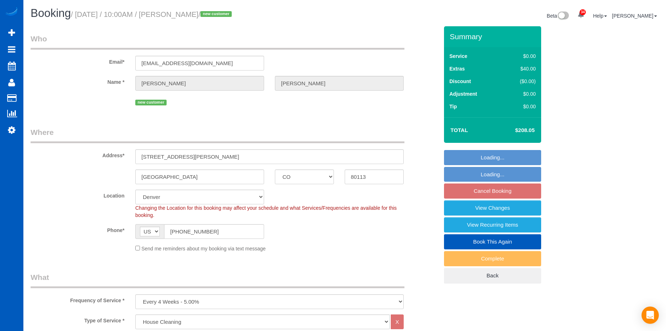
select select "2"
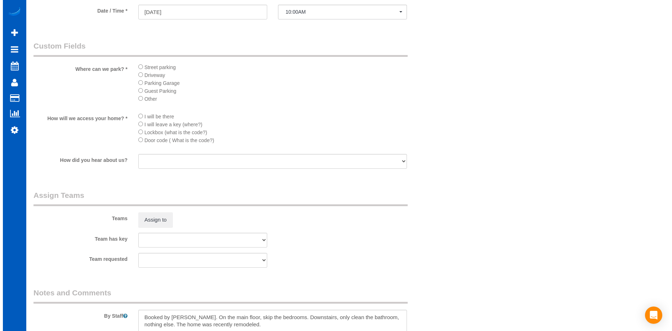
scroll to position [828, 0]
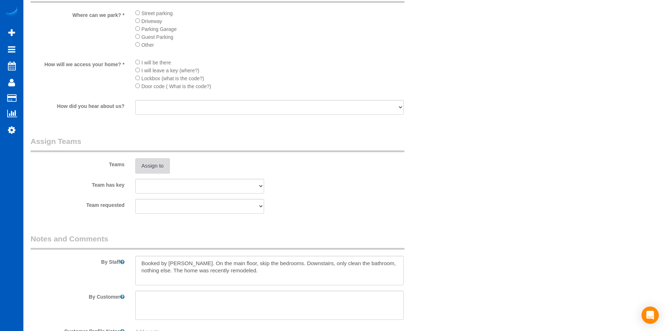
click at [160, 163] on button "Assign to" at bounding box center [152, 165] width 35 height 15
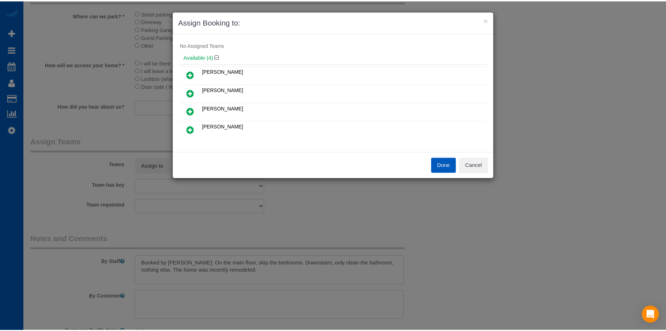
scroll to position [0, 0]
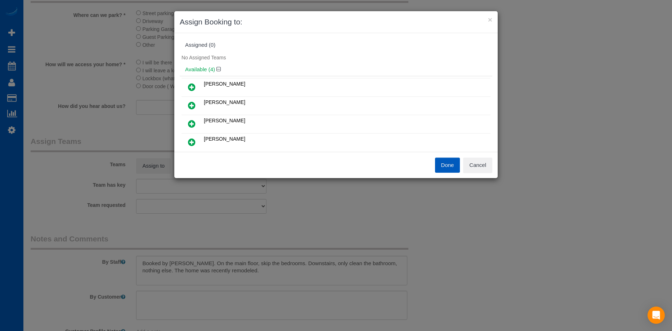
drag, startPoint x: 192, startPoint y: 140, endPoint x: 196, endPoint y: 125, distance: 15.3
click at [192, 140] on icon at bounding box center [192, 142] width 8 height 9
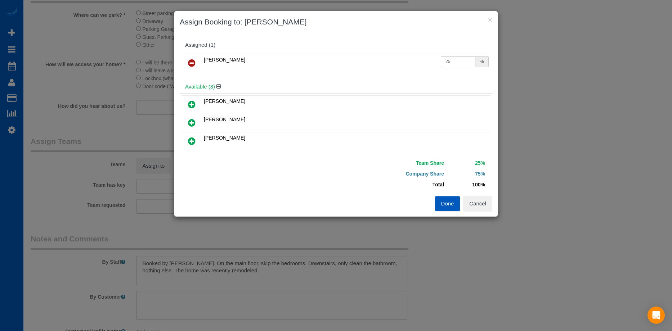
click at [190, 124] on icon at bounding box center [192, 122] width 8 height 9
click at [441, 201] on button "Done" at bounding box center [447, 203] width 25 height 15
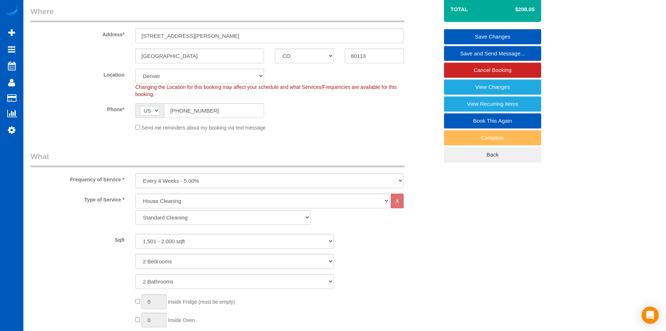
scroll to position [108, 0]
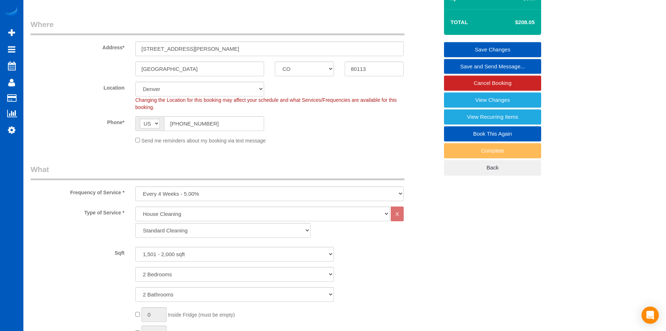
click at [463, 44] on link "Save Changes" at bounding box center [492, 49] width 97 height 15
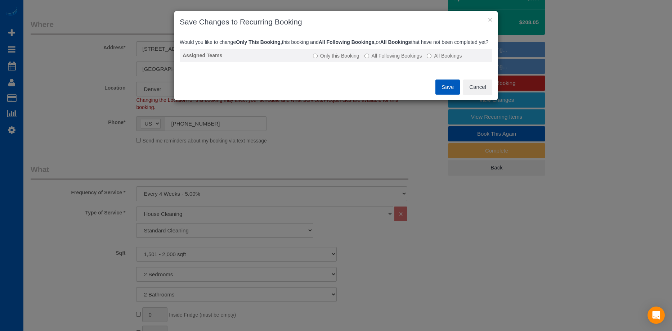
click at [385, 59] on label "All Following Bookings" at bounding box center [393, 55] width 58 height 7
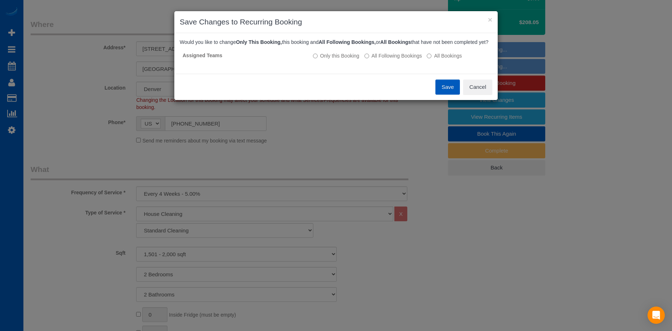
click at [446, 92] on button "Save" at bounding box center [447, 87] width 24 height 15
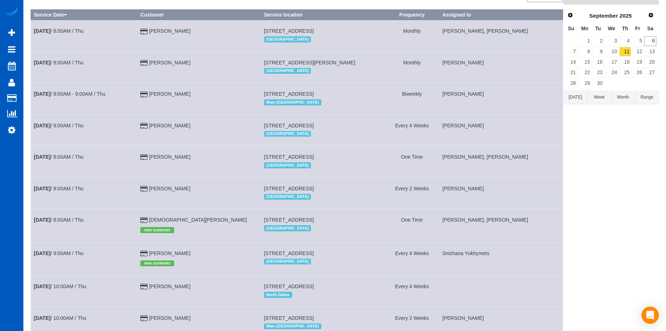
scroll to position [108, 0]
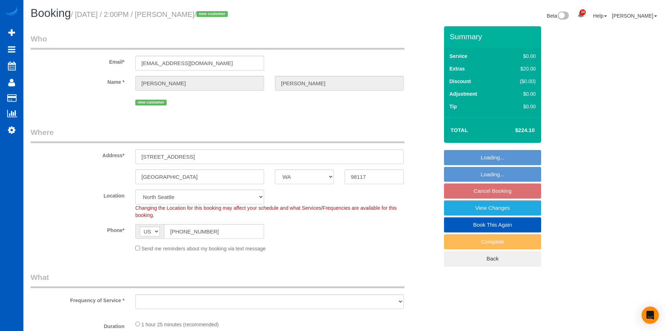
select select "WA"
select select "object:912"
select select "spot3"
select select "199"
select select "object:1261"
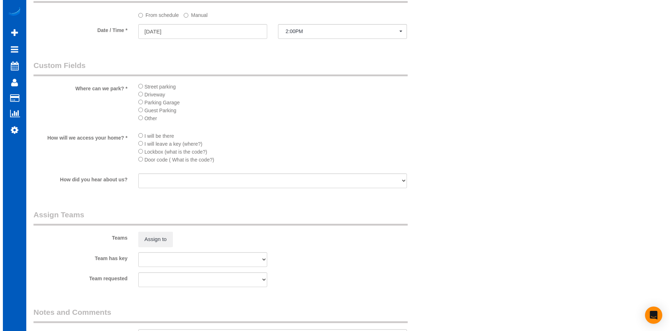
scroll to position [828, 0]
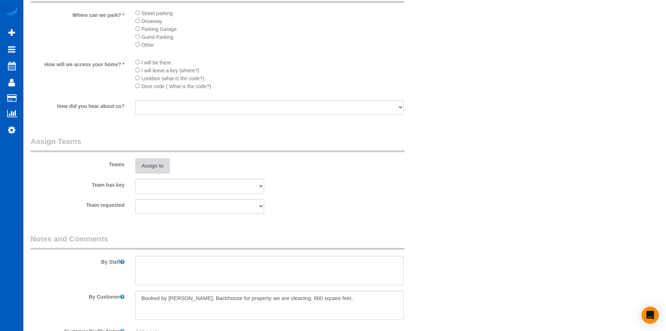
click at [154, 166] on button "Assign to" at bounding box center [152, 165] width 35 height 15
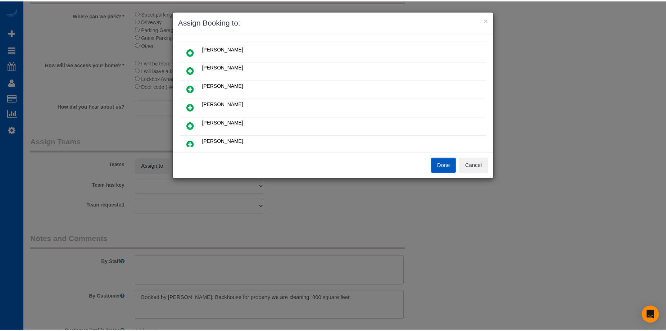
scroll to position [0, 0]
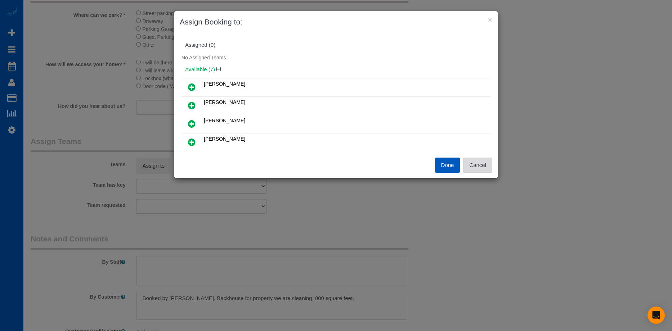
click at [486, 168] on button "Cancel" at bounding box center [477, 165] width 29 height 15
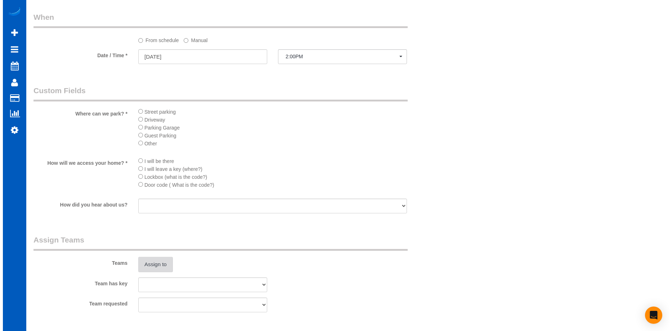
scroll to position [828, 0]
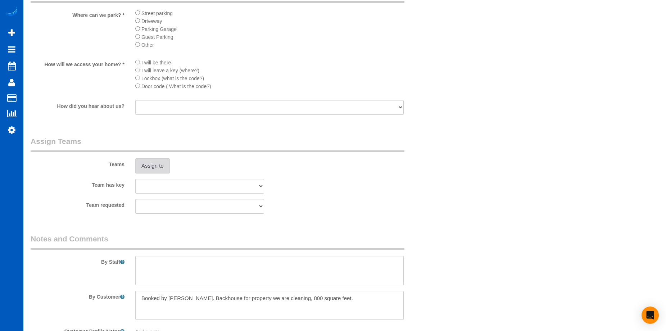
click at [159, 164] on button "Assign to" at bounding box center [152, 165] width 35 height 15
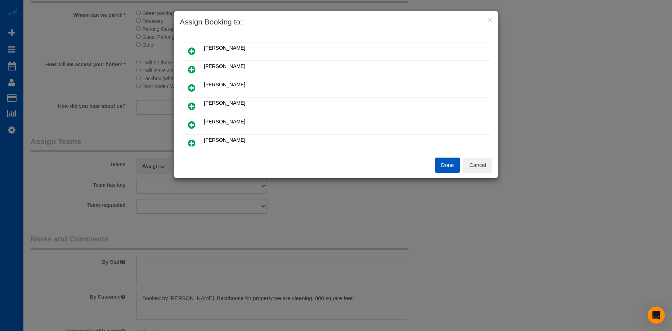
scroll to position [72, 0]
click at [197, 106] on link at bounding box center [191, 107] width 17 height 14
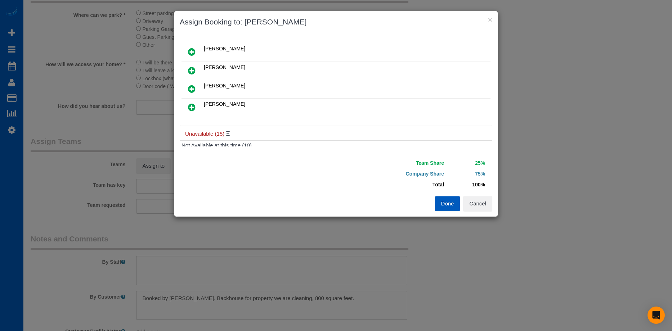
click at [190, 104] on icon at bounding box center [192, 107] width 8 height 9
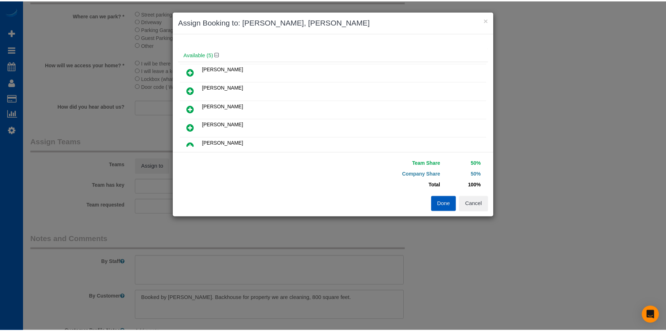
scroll to position [0, 0]
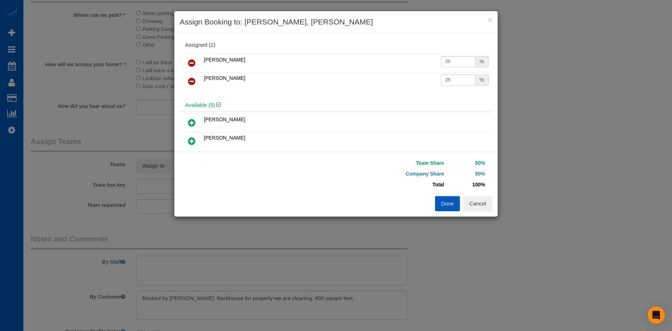
click at [444, 203] on button "Done" at bounding box center [447, 203] width 25 height 15
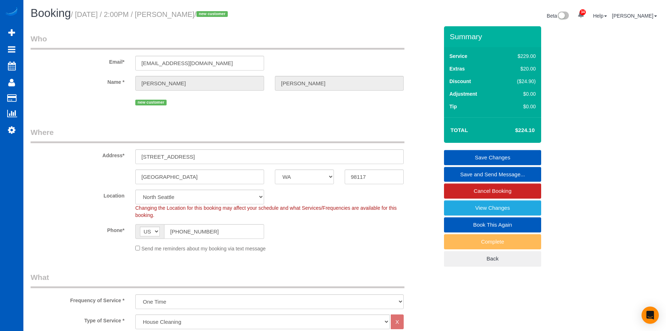
click at [479, 157] on link "Save Changes" at bounding box center [492, 157] width 97 height 15
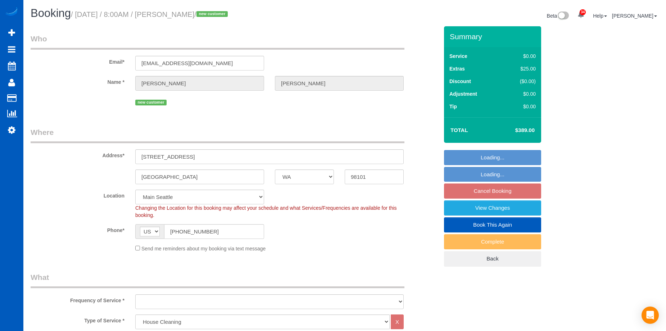
select select "WA"
select select "199"
select select "number:8"
select select "object:1141"
select select "spot1"
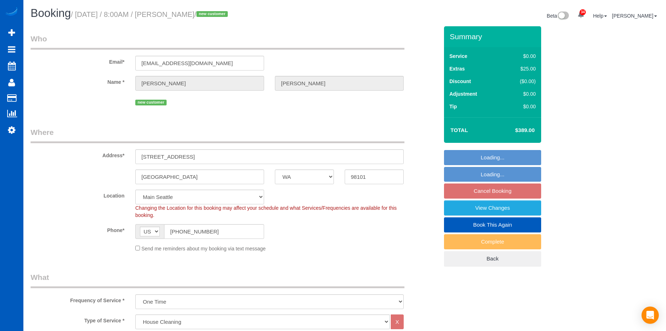
select select "object:1247"
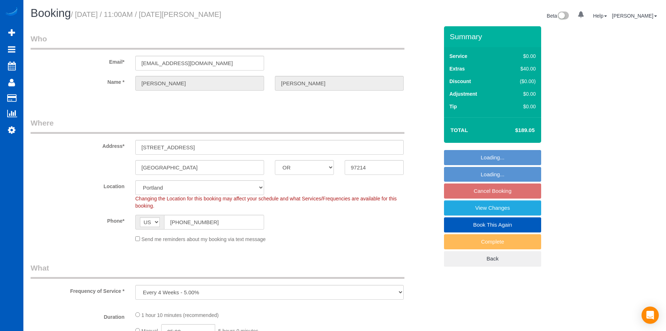
select select "OR"
select select "number:67"
select select "object:914"
select select "199"
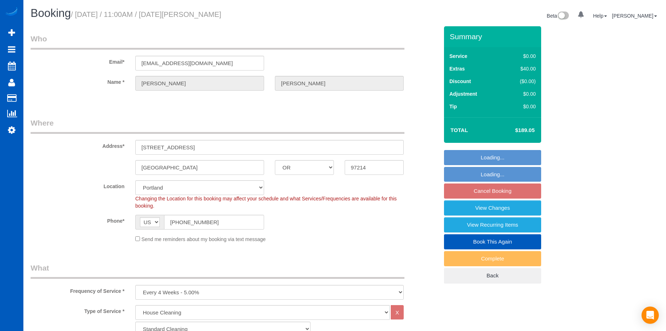
select select "spot2"
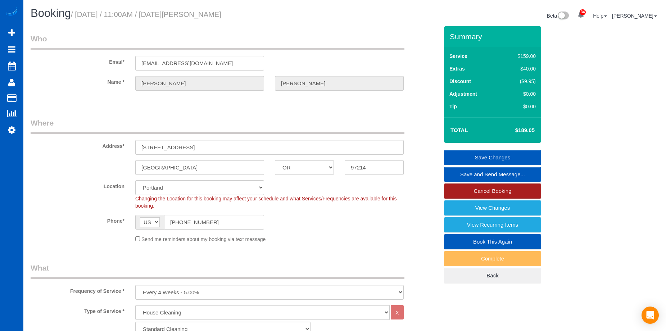
click at [461, 189] on link "Cancel Booking" at bounding box center [492, 191] width 97 height 15
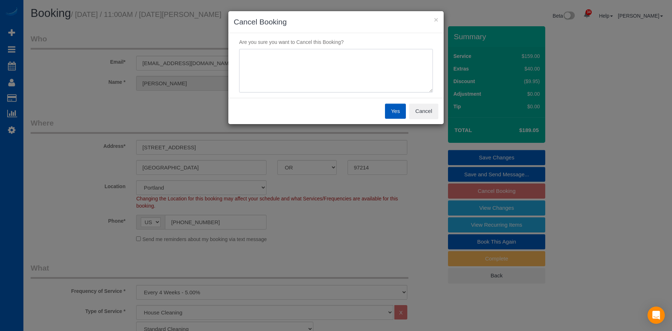
click at [314, 68] on textarea at bounding box center [336, 71] width 194 height 44
type textarea "Skip"
click at [400, 113] on button "Yes" at bounding box center [395, 111] width 21 height 15
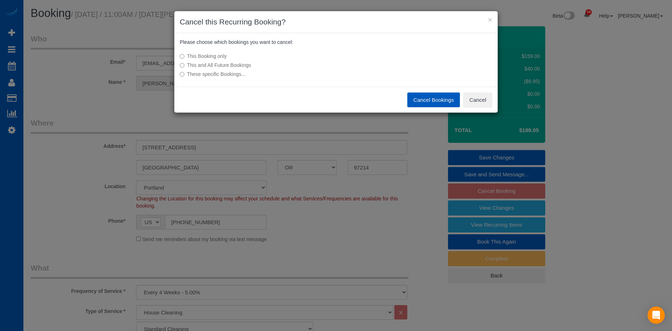
click at [439, 99] on button "Cancel Bookings" at bounding box center [433, 100] width 53 height 15
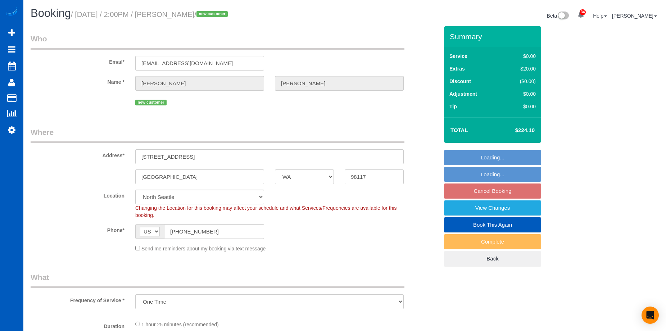
select select "WA"
select select "199"
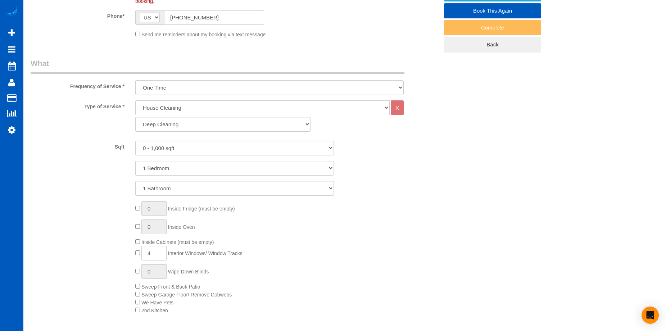
select select "object:1048"
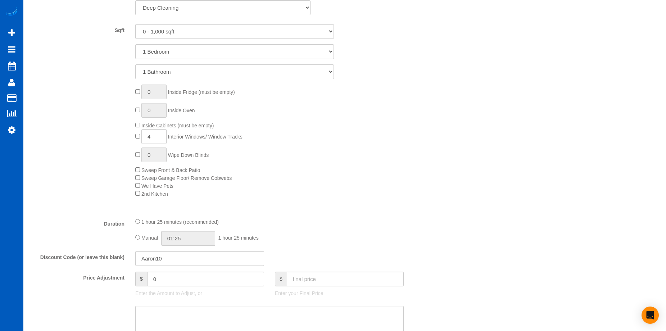
select select "spot3"
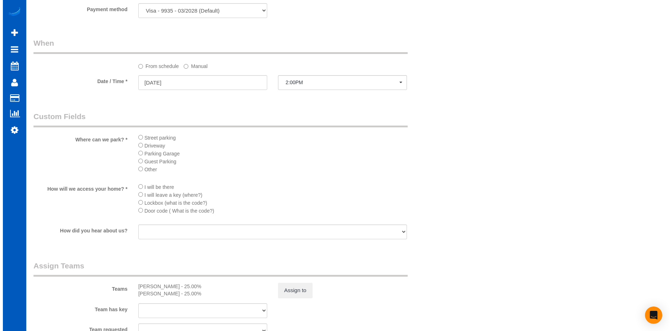
scroll to position [828, 0]
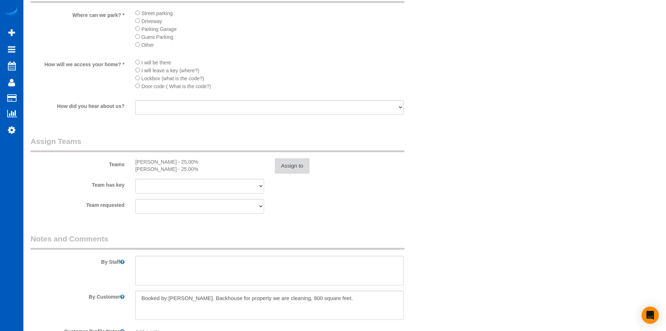
click at [299, 169] on button "Assign to" at bounding box center [292, 165] width 35 height 15
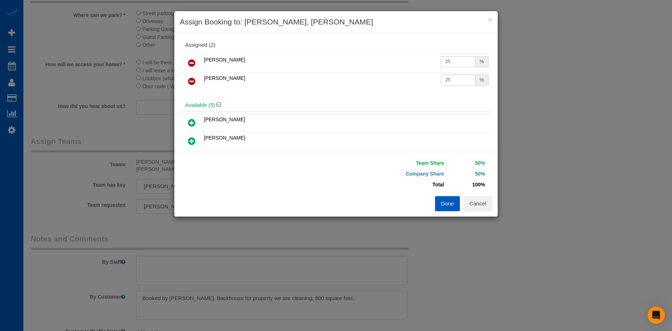
click at [190, 59] on icon at bounding box center [192, 63] width 8 height 9
click at [193, 61] on icon at bounding box center [192, 63] width 8 height 9
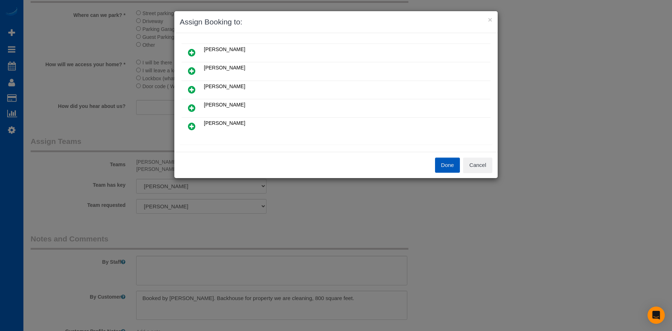
scroll to position [72, 0]
drag, startPoint x: 188, startPoint y: 89, endPoint x: 208, endPoint y: 82, distance: 21.2
click at [188, 89] on icon at bounding box center [192, 89] width 8 height 9
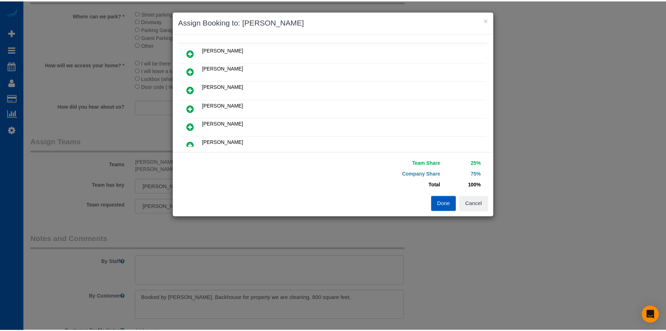
scroll to position [0, 0]
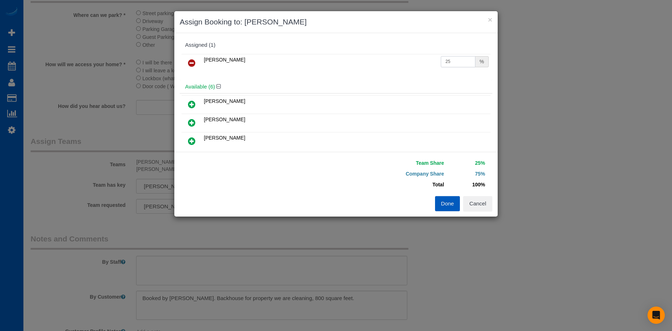
click at [454, 63] on input "25" at bounding box center [458, 61] width 35 height 11
drag, startPoint x: 455, startPoint y: 62, endPoint x: 391, endPoint y: 62, distance: 63.7
click at [391, 62] on tr "Tatiana Sitnik 25 %" at bounding box center [335, 63] width 309 height 18
type input "50"
click at [446, 202] on button "Done" at bounding box center [447, 203] width 25 height 15
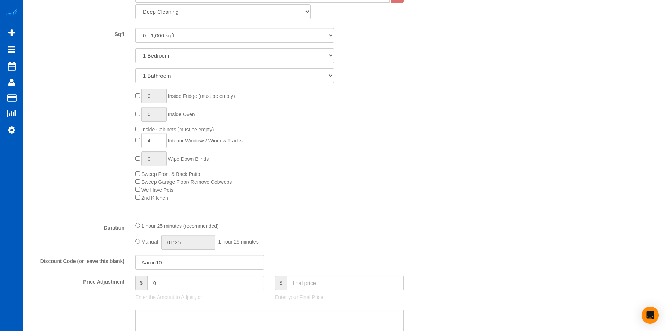
scroll to position [396, 0]
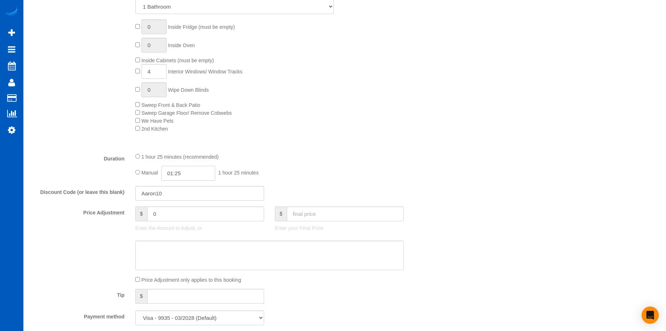
click at [182, 170] on input "01:25" at bounding box center [188, 173] width 54 height 15
type input "05:00"
click at [180, 205] on li "05:00" at bounding box center [180, 207] width 32 height 9
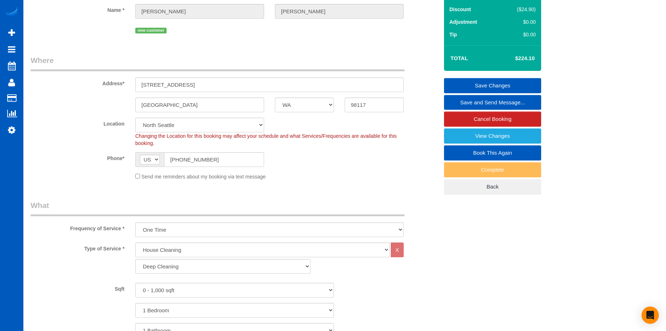
click at [467, 86] on link "Save Changes" at bounding box center [492, 85] width 97 height 15
select select "spot22"
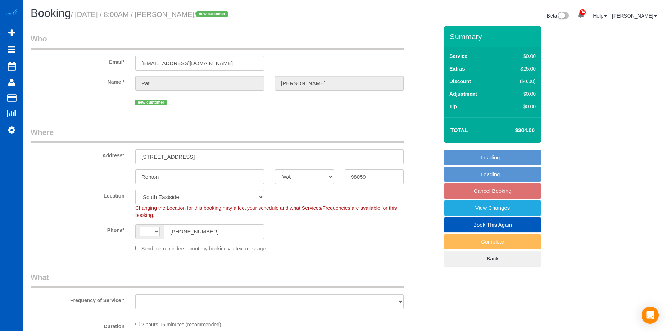
select select "WA"
select select "string:fspay-2aeb872a-092c-40f3-b3e9-5bd2cd243b56"
select select "string:US"
select select "object:810"
select select "spot1"
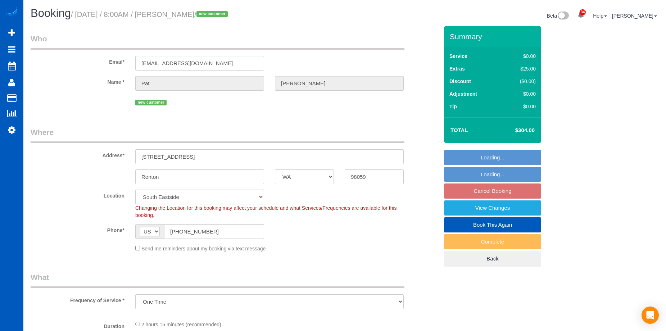
select select "number:8"
select select "object:988"
select select "199"
select select "1001"
select select "3"
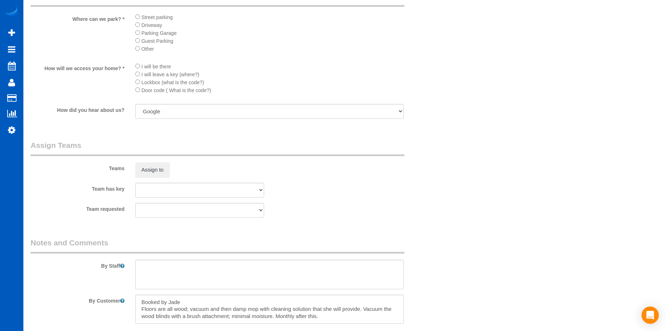
scroll to position [828, 0]
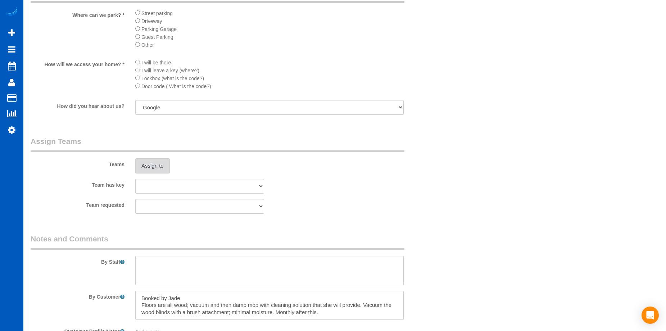
click at [154, 166] on button "Assign to" at bounding box center [152, 165] width 35 height 15
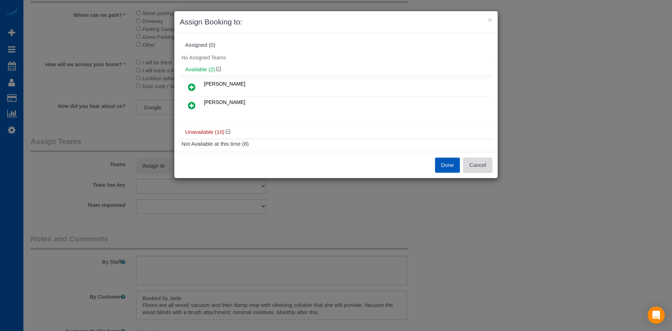
click at [484, 163] on button "Cancel" at bounding box center [477, 165] width 29 height 15
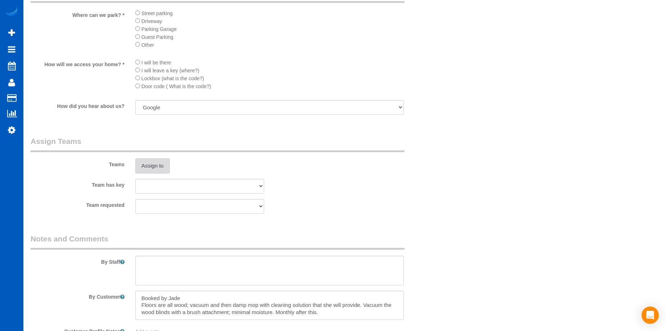
click at [142, 170] on button "Assign to" at bounding box center [152, 165] width 35 height 15
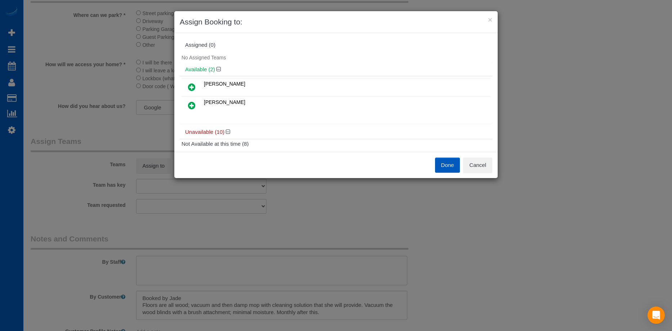
click at [189, 86] on icon at bounding box center [192, 87] width 8 height 9
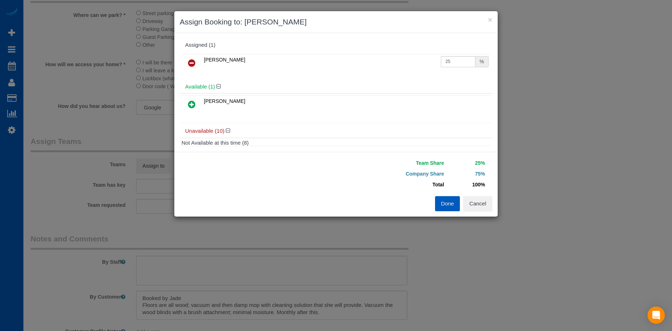
click at [187, 104] on link at bounding box center [191, 105] width 17 height 14
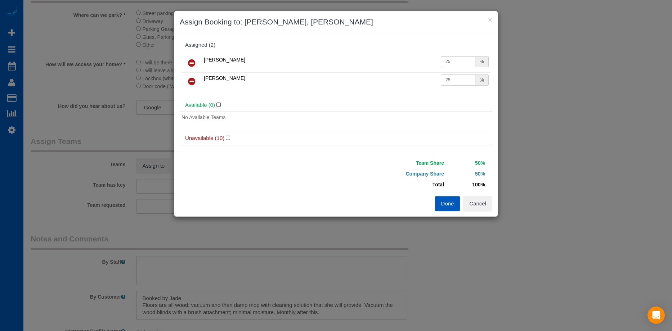
click at [445, 203] on button "Done" at bounding box center [447, 203] width 25 height 15
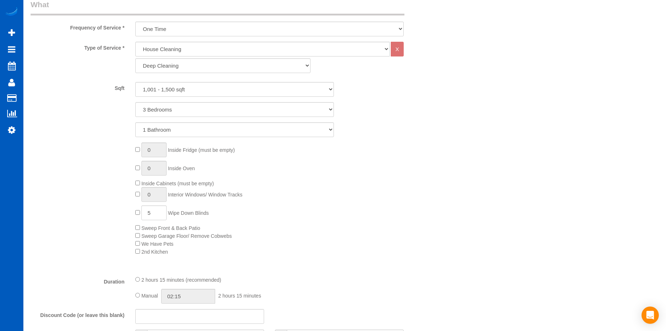
scroll to position [360, 0]
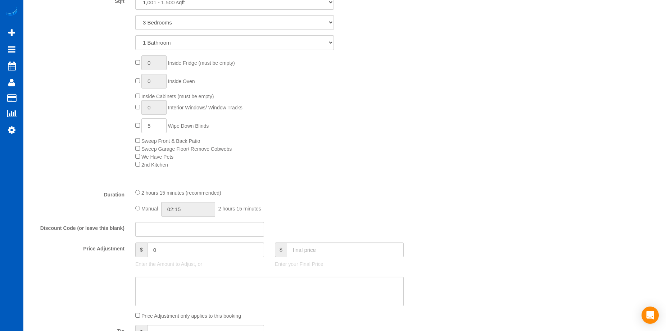
click at [135, 205] on div "Manual 02:15 2 hours 15 minutes" at bounding box center [269, 209] width 269 height 15
click at [178, 209] on input "02:15" at bounding box center [188, 209] width 54 height 15
type input "03:30"
click at [178, 250] on li "03:30" at bounding box center [180, 251] width 32 height 9
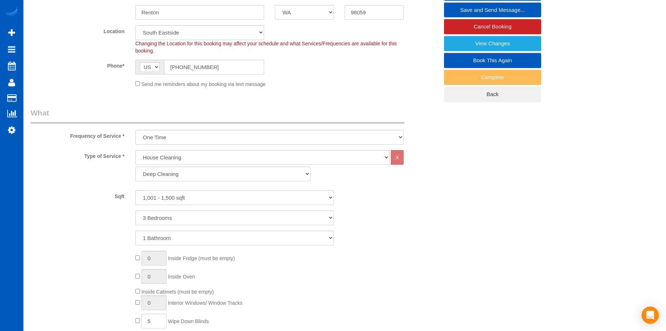
scroll to position [72, 0]
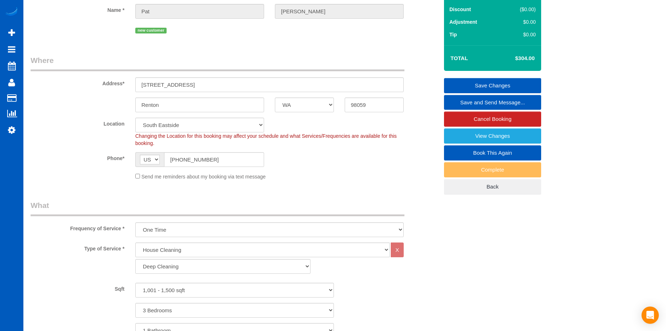
select select "spot19"
click at [453, 81] on link "Save Changes" at bounding box center [492, 85] width 97 height 15
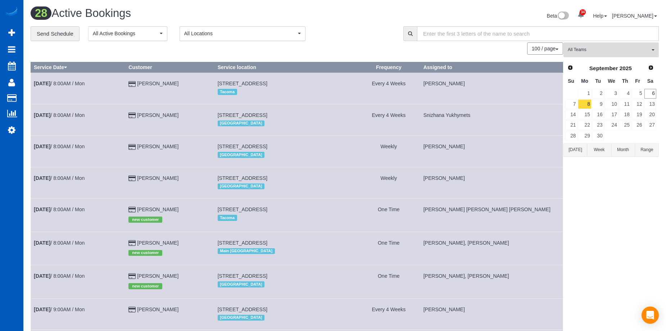
click at [608, 50] on span "All Teams" at bounding box center [609, 50] width 82 height 6
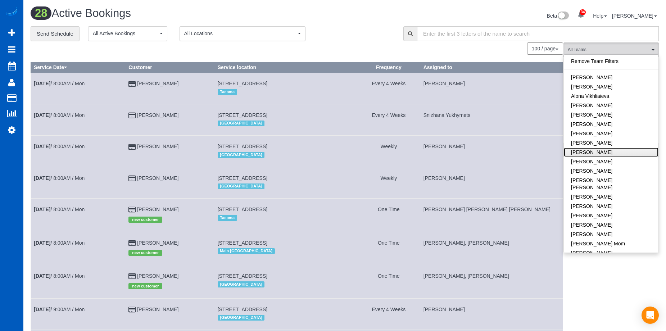
click at [603, 154] on link "[PERSON_NAME]" at bounding box center [611, 152] width 95 height 9
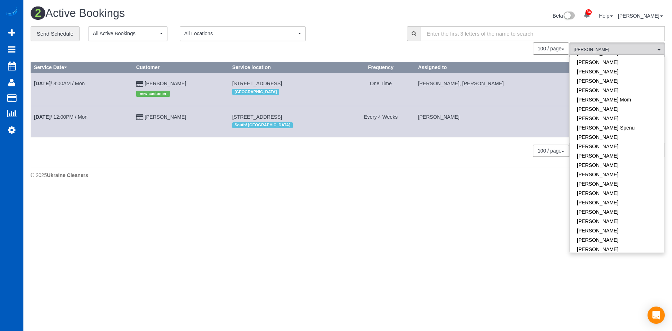
scroll to position [288, 0]
click at [422, 164] on div "0 Bookings found. We couldn't find any bookings that matched your search. Creat…" at bounding box center [300, 103] width 539 height 122
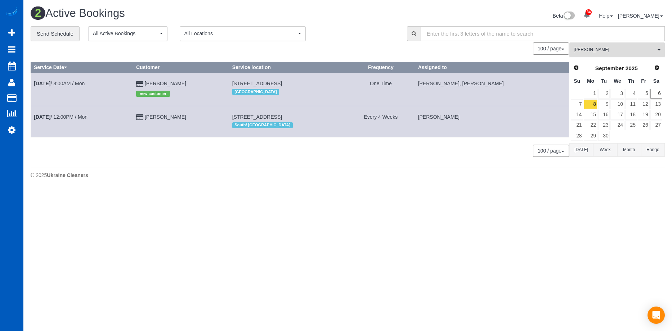
click at [590, 45] on button "Anzhela Trokhymiuk All Teams" at bounding box center [616, 49] width 95 height 15
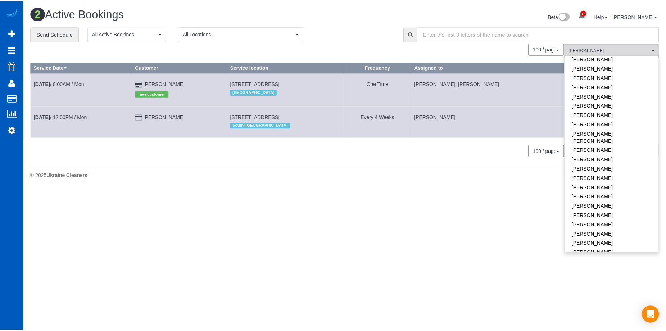
scroll to position [0, 0]
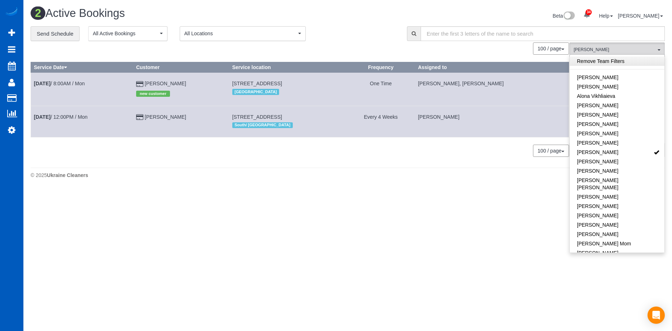
click at [611, 65] on link "Remove Team Filters" at bounding box center [617, 61] width 95 height 9
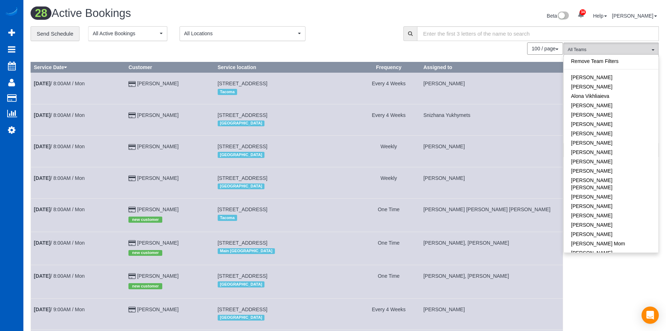
click at [426, 18] on div "Beta 34 Your Notifications You have 0 alerts × You have 3 to charge for 09/03/2…" at bounding box center [505, 16] width 320 height 19
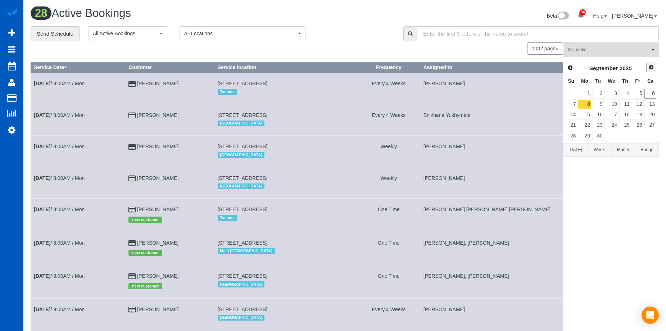
click at [647, 70] on link "Next" at bounding box center [652, 68] width 10 height 10
click at [588, 103] on link "6" at bounding box center [584, 104] width 13 height 10
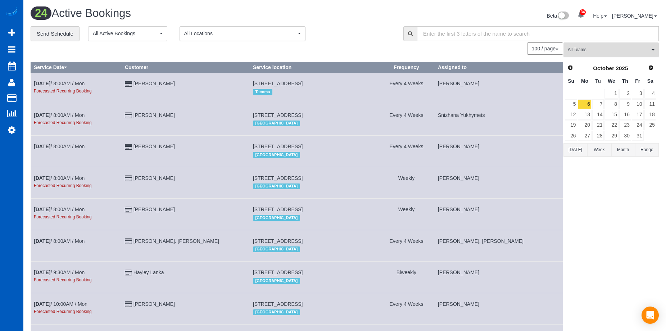
click at [593, 47] on span "All Teams" at bounding box center [609, 50] width 82 height 6
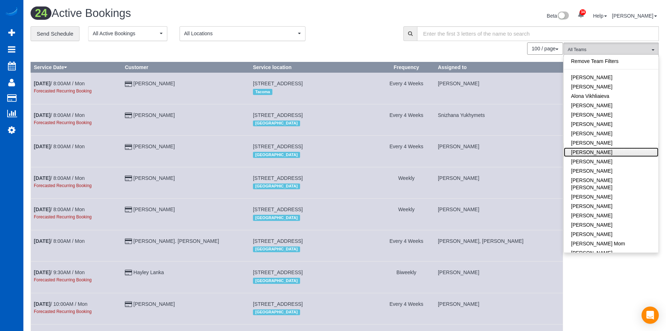
click at [622, 151] on link "[PERSON_NAME]" at bounding box center [611, 152] width 95 height 9
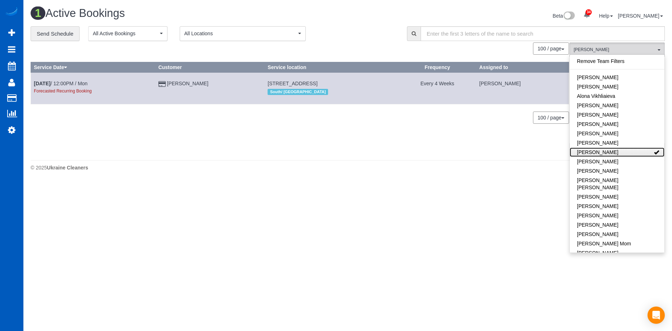
click at [623, 151] on link "[PERSON_NAME]" at bounding box center [617, 152] width 95 height 9
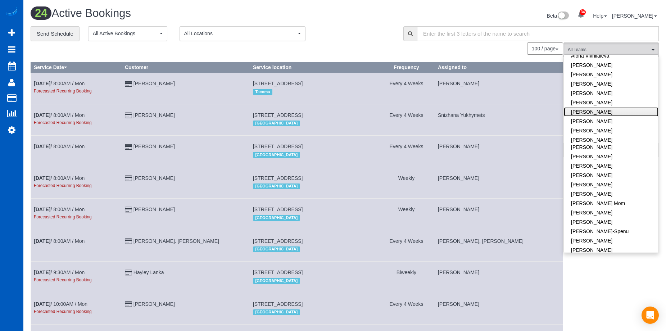
scroll to position [108, 0]
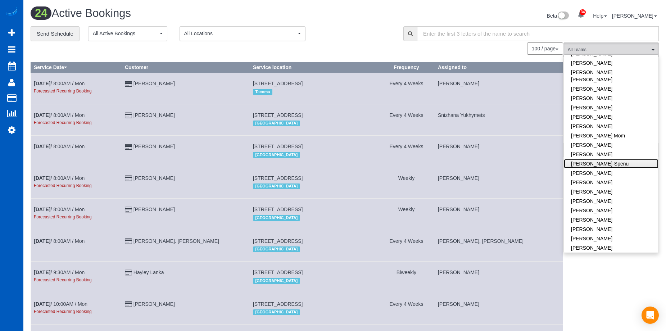
click at [621, 159] on link "[PERSON_NAME]-Spenu" at bounding box center [611, 163] width 95 height 9
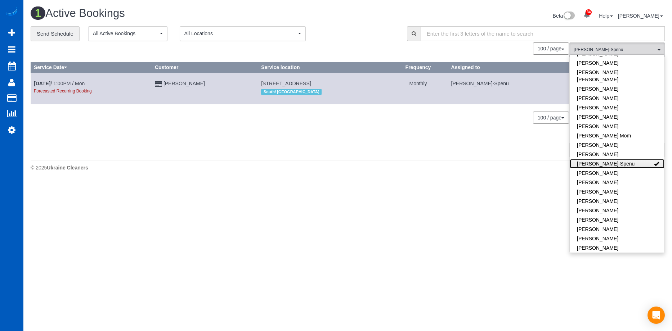
click at [635, 159] on link "[PERSON_NAME]-Spenu" at bounding box center [617, 163] width 95 height 9
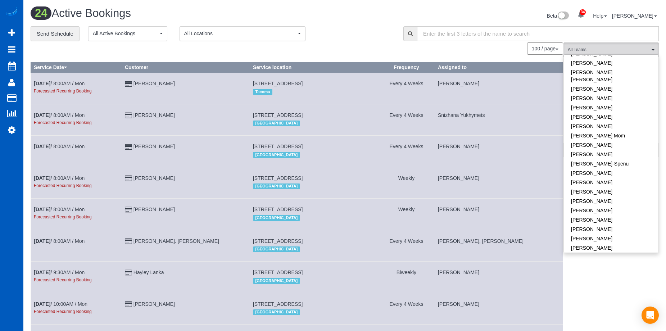
click at [262, 19] on h1 "24 Active Bookings" at bounding box center [185, 13] width 309 height 12
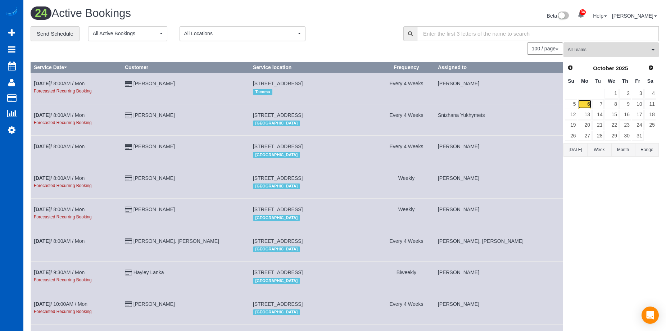
click at [579, 104] on link "6" at bounding box center [584, 104] width 13 height 10
click at [567, 70] on span "Prev" at bounding box center [570, 67] width 6 height 6
click at [587, 103] on link "8" at bounding box center [584, 104] width 13 height 10
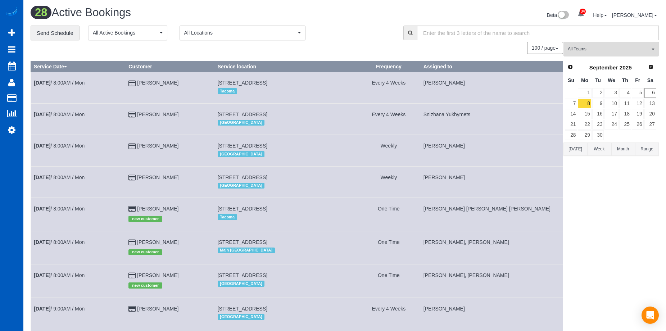
scroll to position [0, 0]
click at [462, 35] on input "text" at bounding box center [538, 33] width 242 height 15
click at [412, 33] on icon at bounding box center [410, 33] width 5 height 5
click at [60, 66] on th "Service Date" at bounding box center [78, 67] width 95 height 10
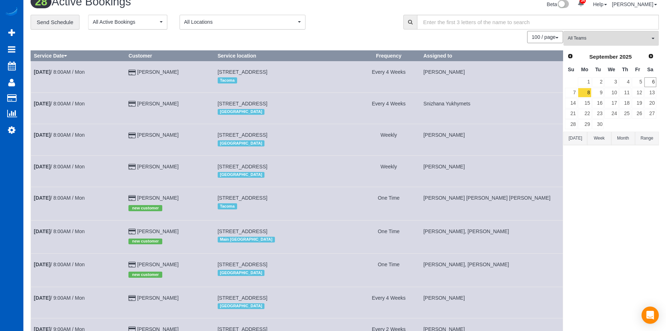
scroll to position [108, 0]
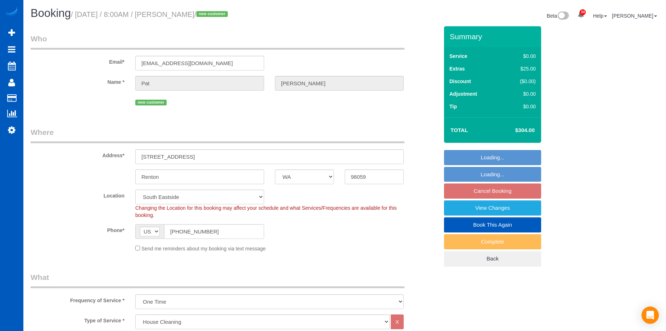
select select "WA"
select select "199"
select select "1001"
select select "3"
select select "spot1"
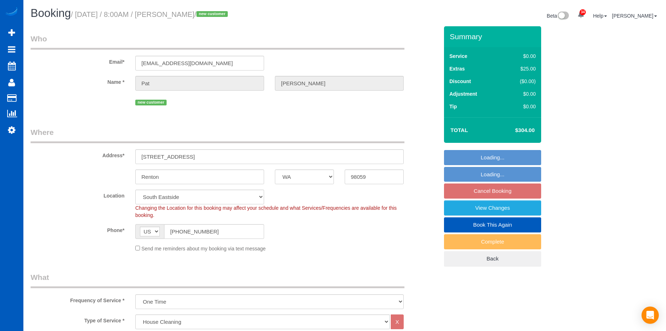
select select "number:8"
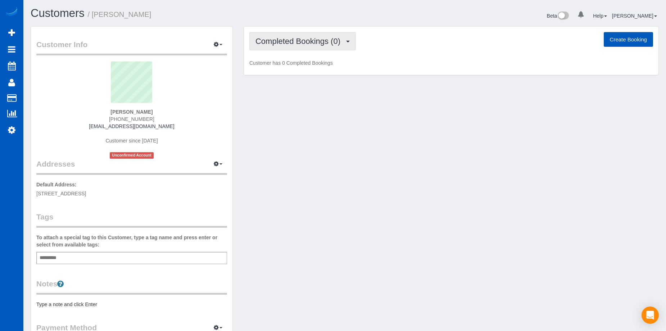
click at [293, 34] on button "Completed Bookings (0)" at bounding box center [303, 41] width 107 height 18
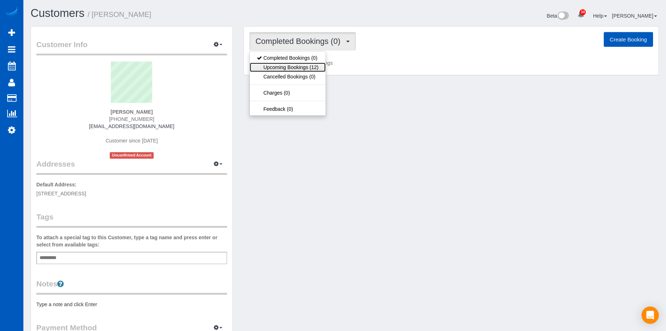
click at [283, 63] on link "Upcoming Bookings (12)" at bounding box center [288, 67] width 76 height 9
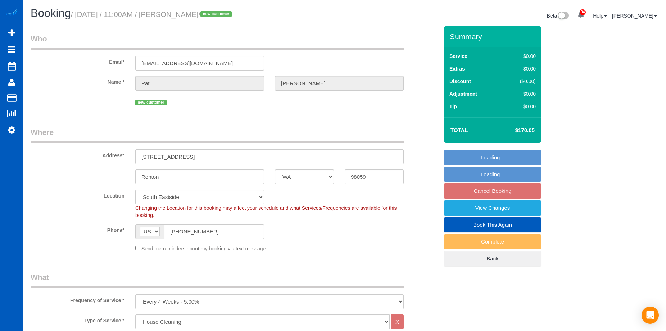
select select "WA"
select select "199"
select select "1001"
select select "3"
select select "spot2"
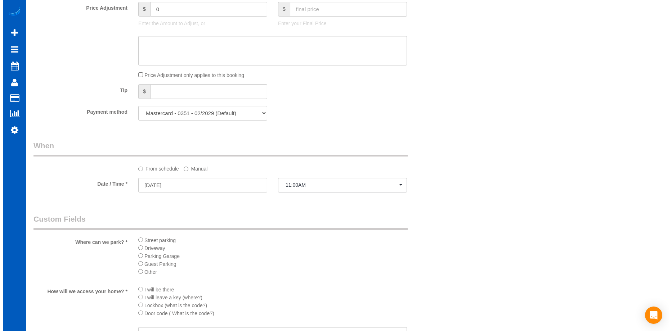
scroll to position [720, 0]
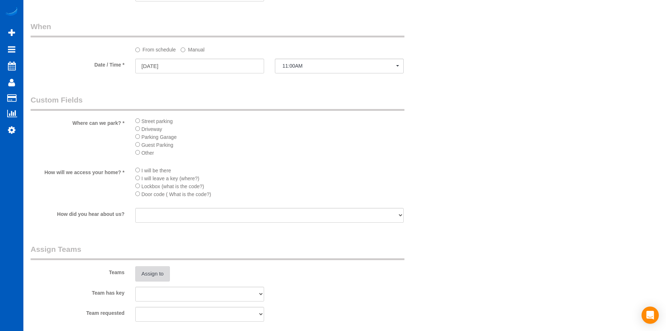
click at [157, 271] on button "Assign to" at bounding box center [152, 273] width 35 height 15
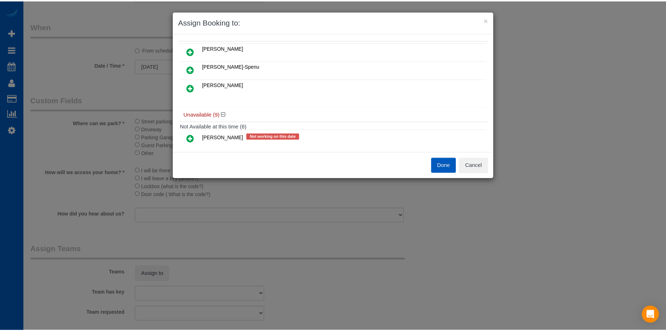
scroll to position [0, 0]
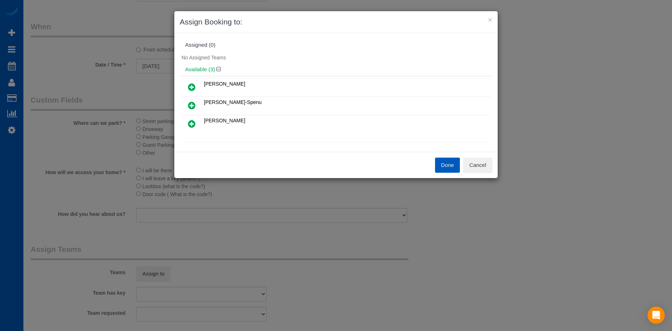
click at [194, 89] on icon at bounding box center [192, 87] width 8 height 9
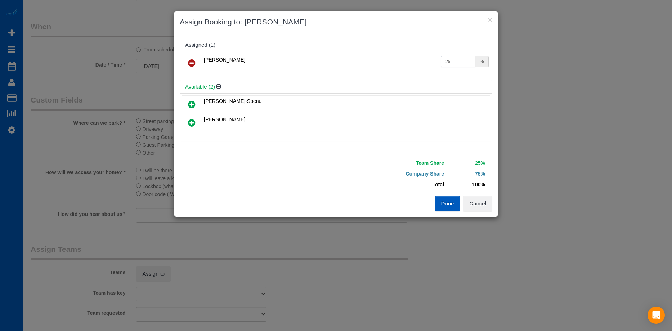
click at [447, 60] on input "25" at bounding box center [458, 61] width 35 height 11
drag, startPoint x: 454, startPoint y: 60, endPoint x: 398, endPoint y: 62, distance: 55.8
click at [398, 62] on tr "[PERSON_NAME] 25 %" at bounding box center [335, 63] width 309 height 18
type input "50"
click at [448, 204] on button "Done" at bounding box center [447, 203] width 25 height 15
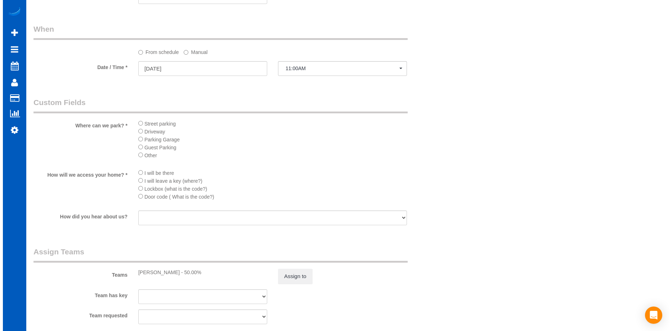
scroll to position [756, 0]
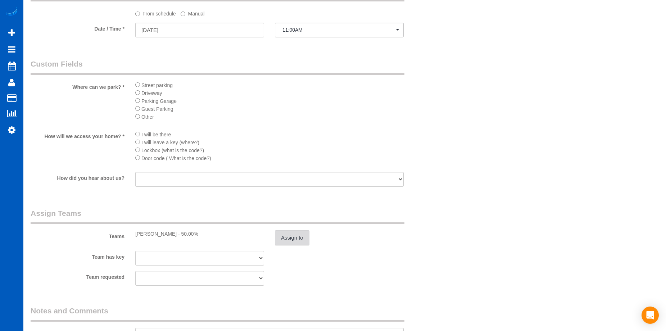
click at [289, 237] on button "Assign to" at bounding box center [292, 237] width 35 height 15
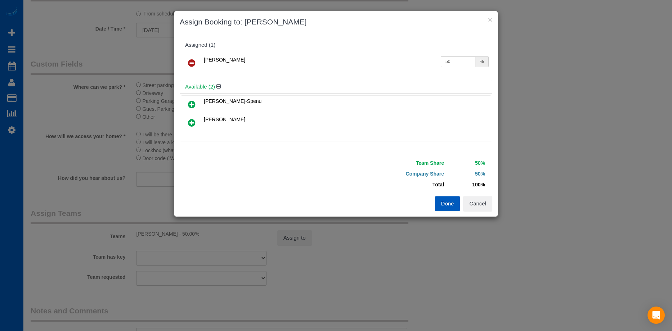
click at [188, 61] on icon at bounding box center [192, 63] width 8 height 9
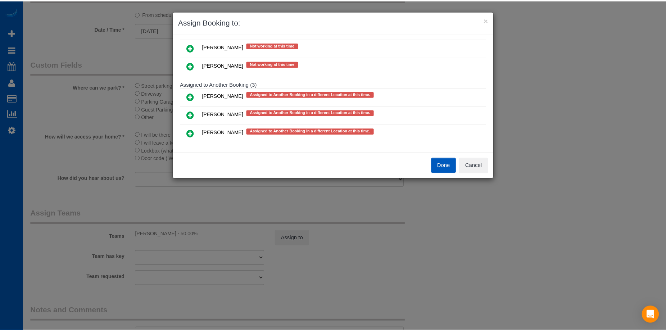
scroll to position [212, 0]
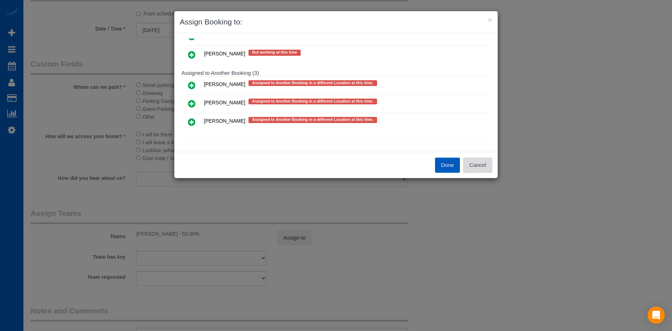
click at [480, 166] on button "Cancel" at bounding box center [477, 165] width 29 height 15
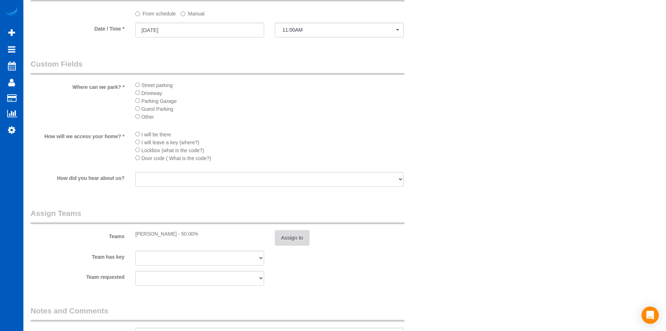
click at [287, 242] on button "Assign to" at bounding box center [292, 237] width 35 height 15
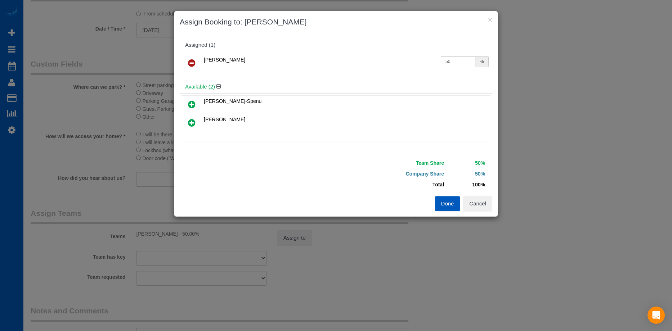
click at [194, 60] on icon at bounding box center [192, 63] width 8 height 9
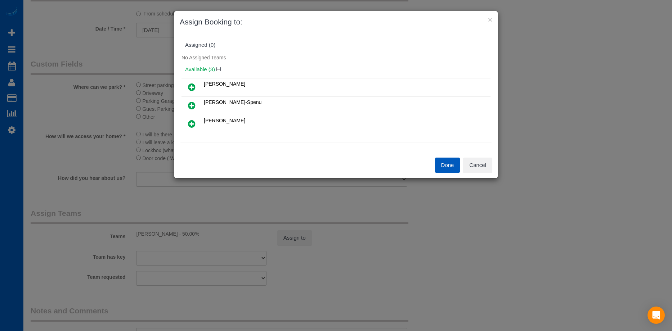
click at [441, 166] on button "Done" at bounding box center [447, 165] width 25 height 15
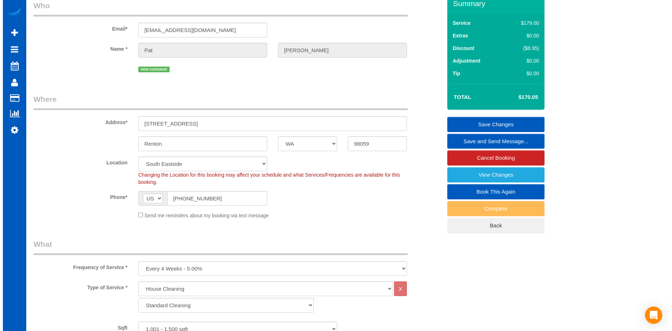
scroll to position [0, 0]
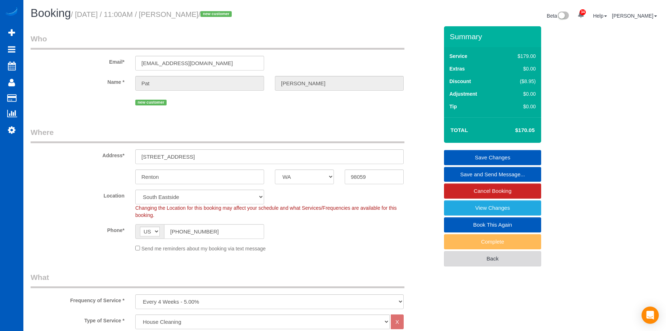
click at [477, 259] on link "Back" at bounding box center [492, 258] width 97 height 15
